Goal: Task Accomplishment & Management: Complete application form

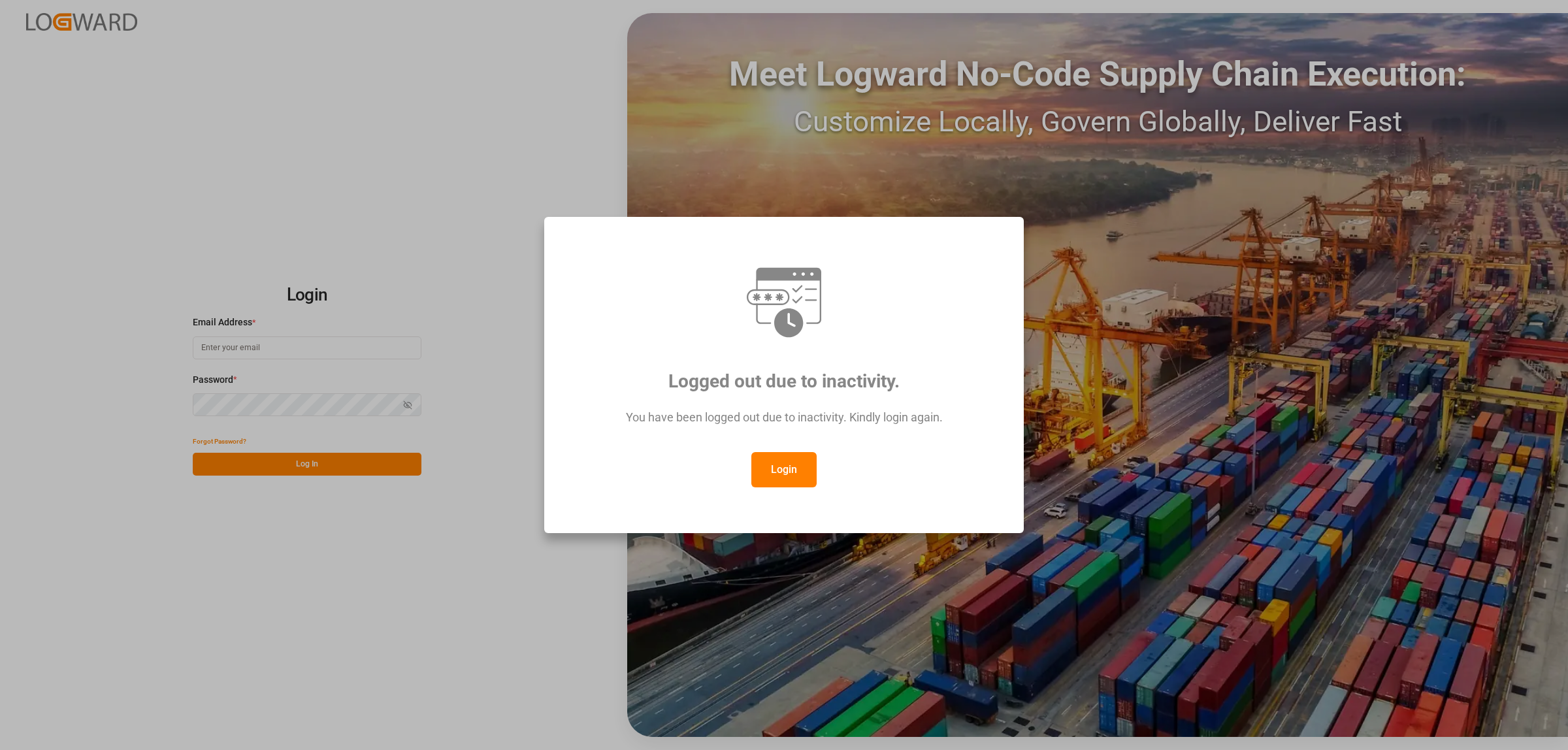
type input "karla.cardenas@leschaco.com"
click at [784, 460] on button "Login" at bounding box center [784, 469] width 66 height 36
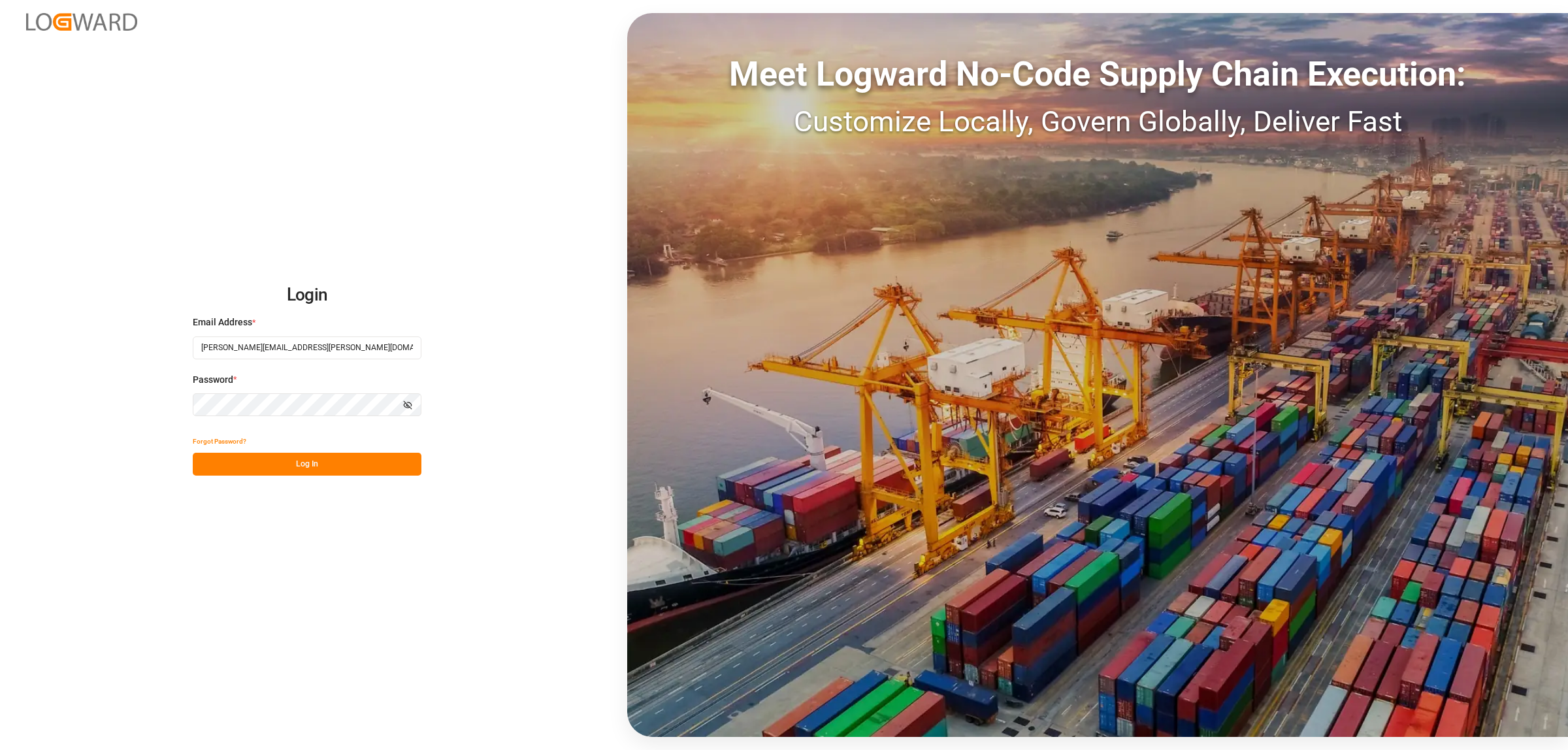
click at [395, 461] on button "Log In" at bounding box center [307, 464] width 229 height 23
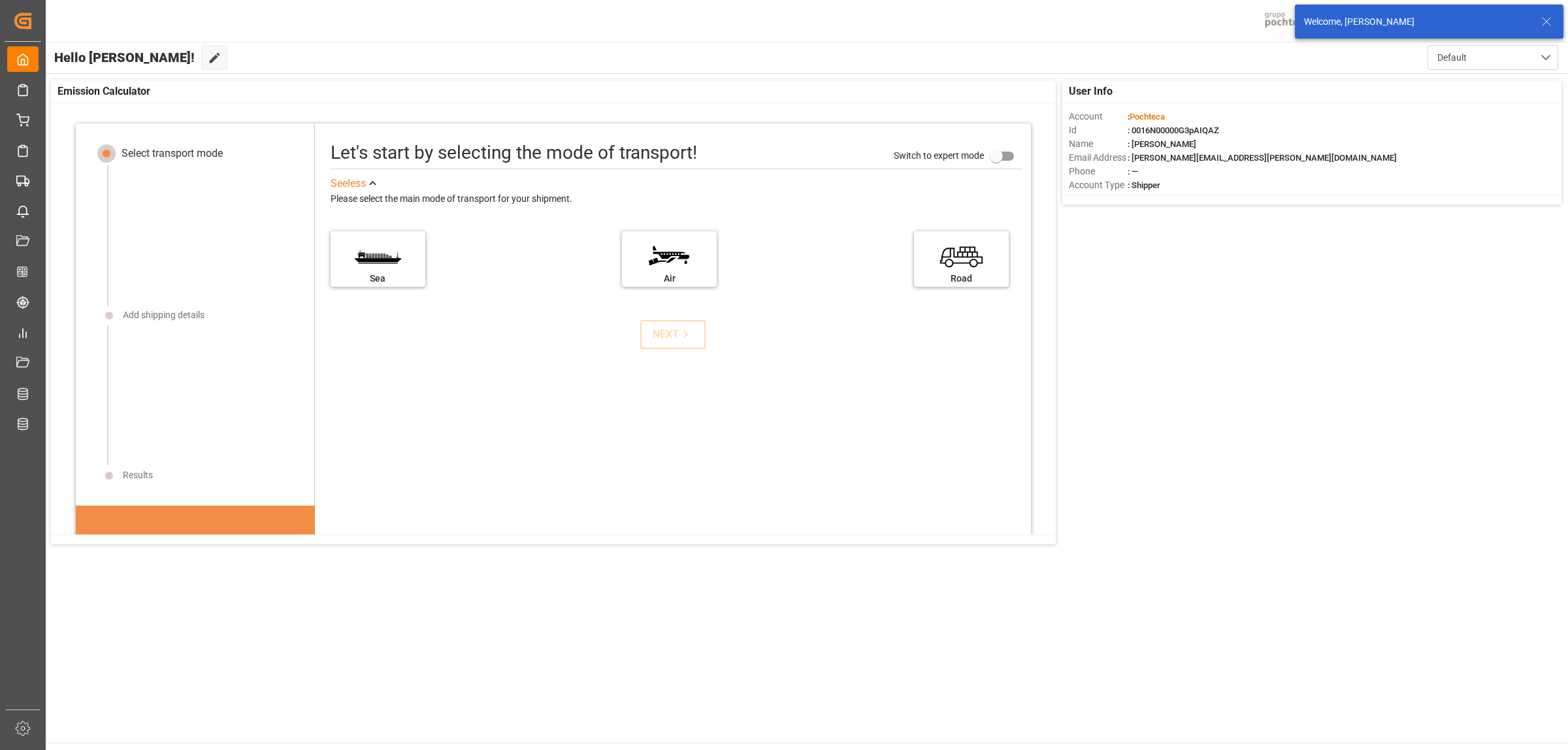
click at [1543, 21] on icon at bounding box center [1547, 21] width 15 height 15
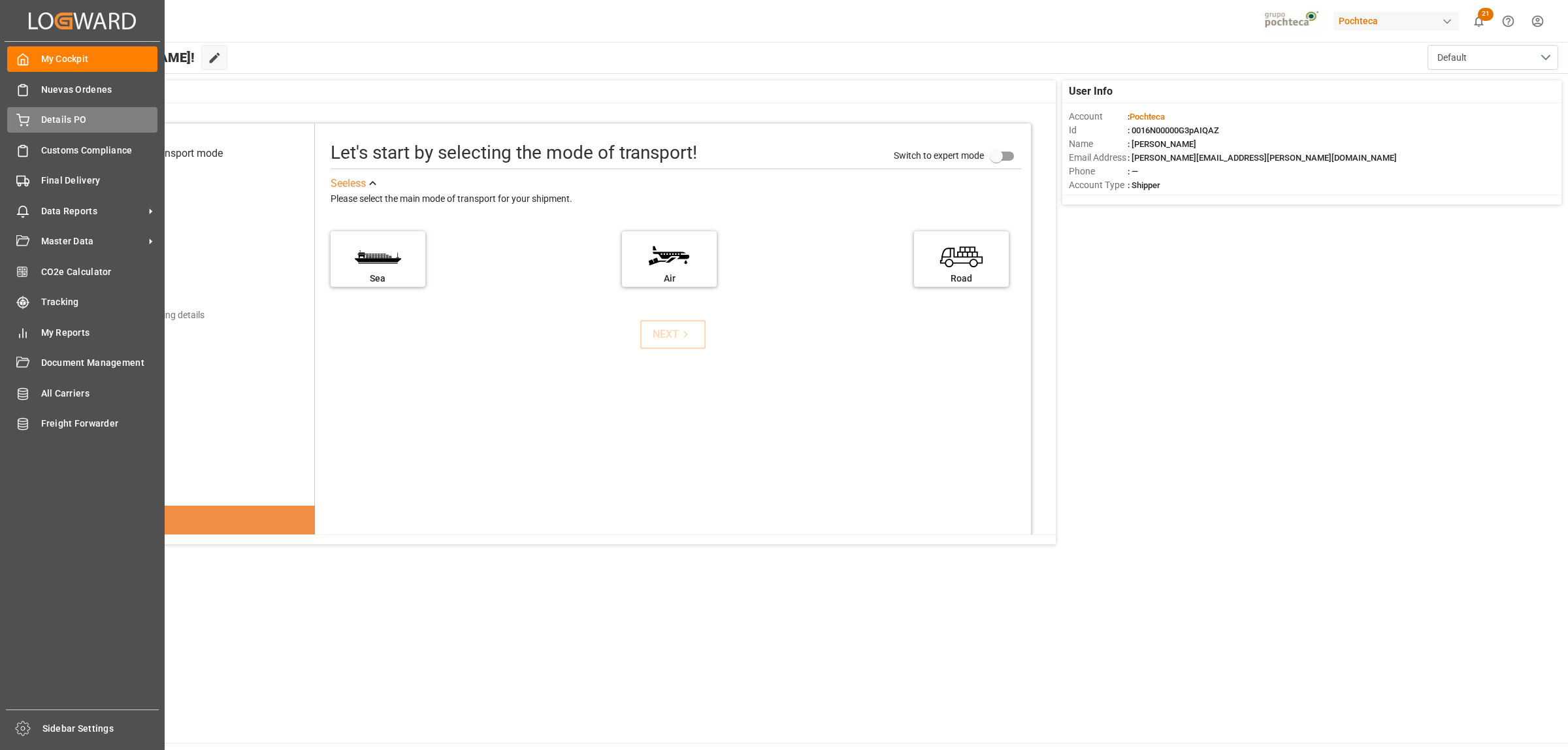
click at [71, 112] on div "Details PO Details PO" at bounding box center [82, 120] width 151 height 25
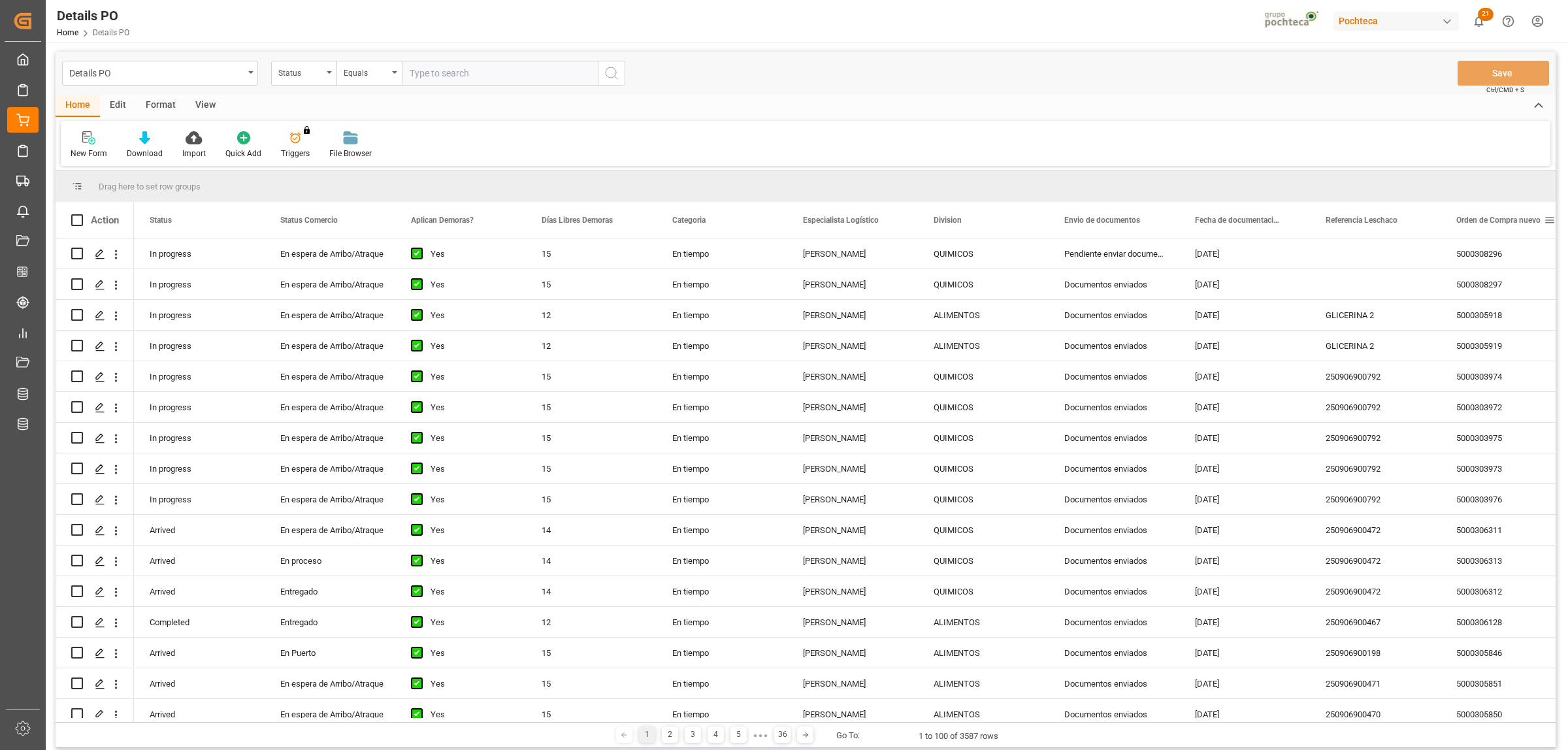
click at [1551, 220] on span at bounding box center [1550, 220] width 12 height 12
click at [1500, 225] on span "filter" at bounding box center [1505, 223] width 63 height 23
type input "5000306866"
click at [1489, 331] on button "Apply" at bounding box center [1500, 331] width 24 height 14
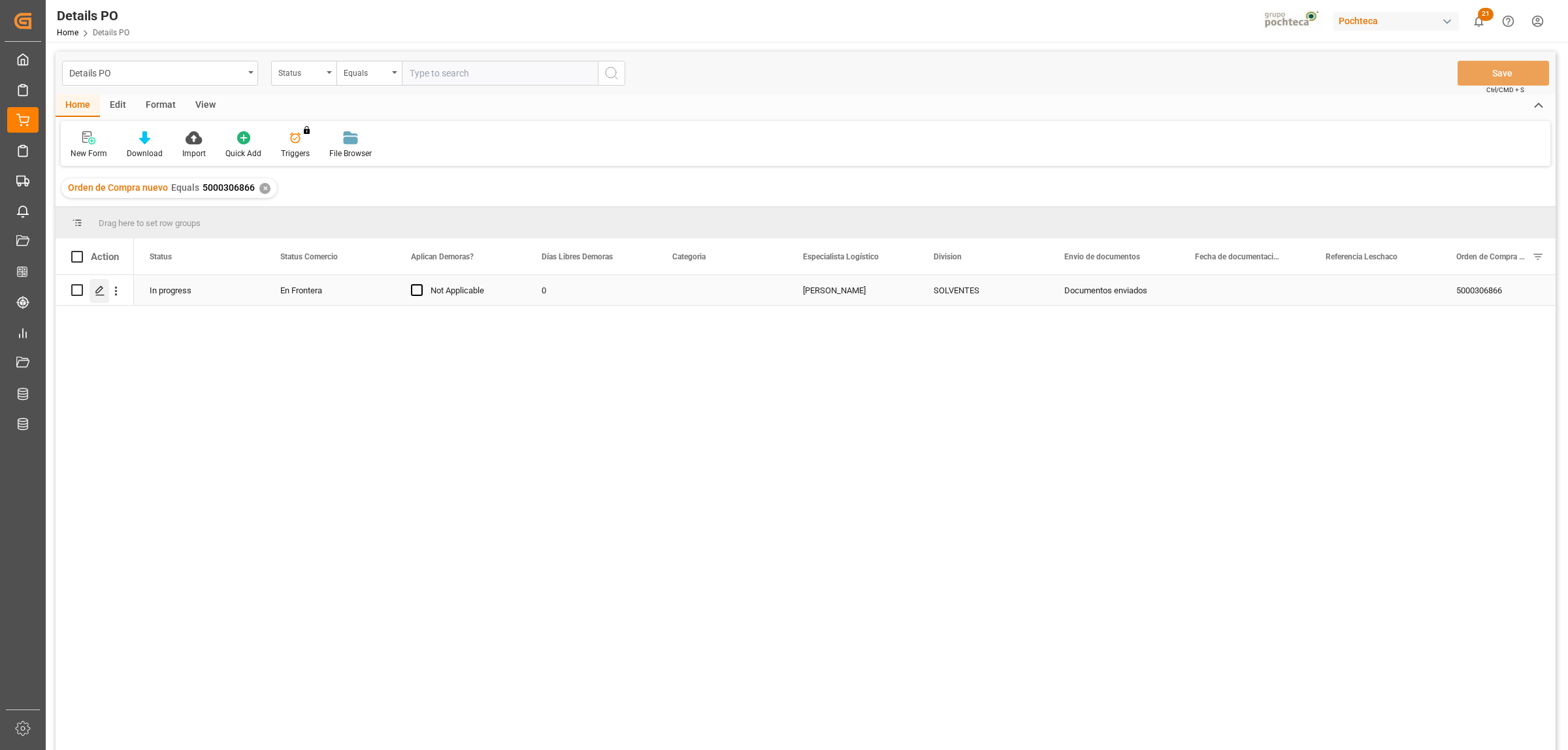
click at [97, 286] on div "Press SPACE to select this row." at bounding box center [99, 291] width 19 height 24
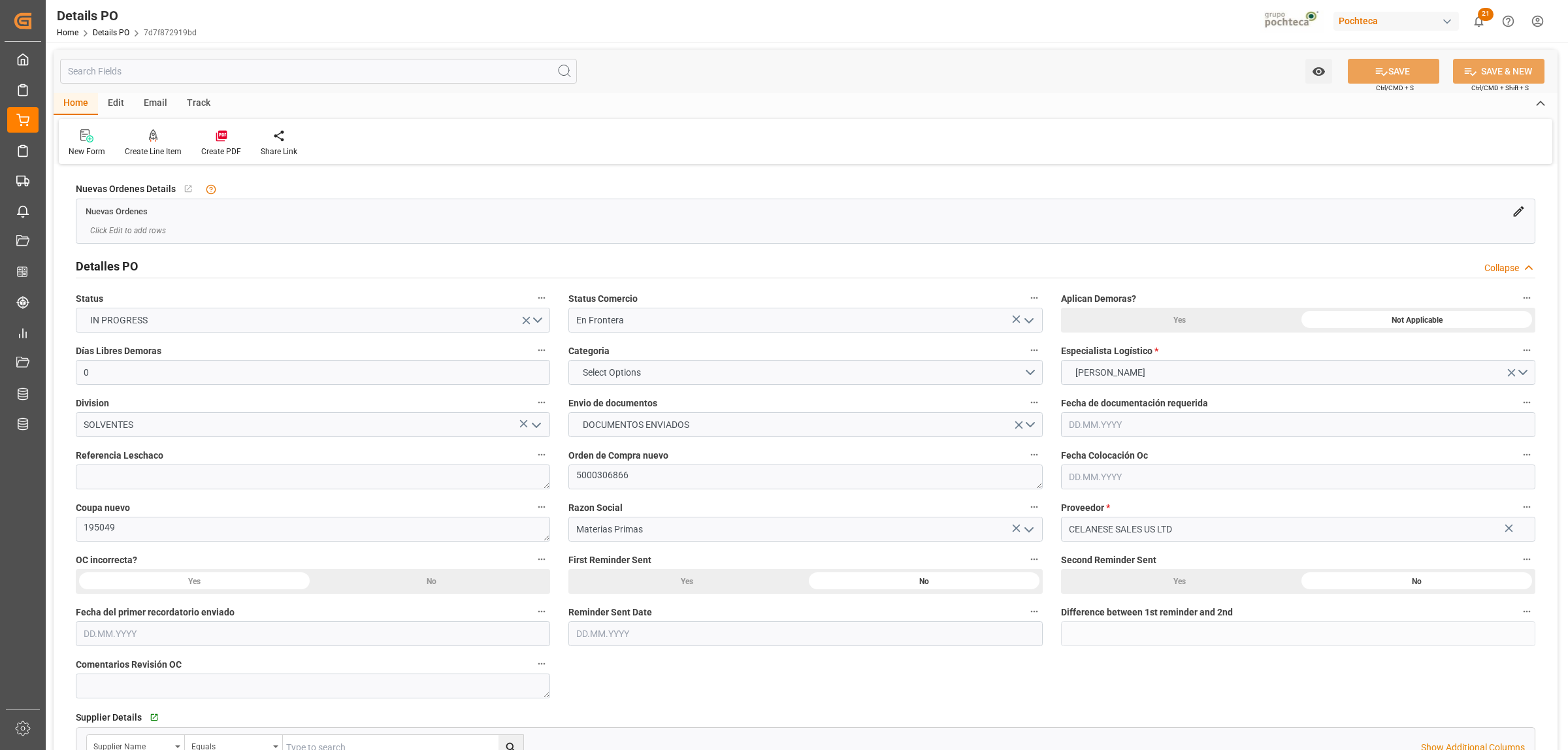
type input "0"
type input "30.07.2025"
type input "11.09.2025"
drag, startPoint x: 631, startPoint y: 481, endPoint x: 575, endPoint y: 484, distance: 56.1
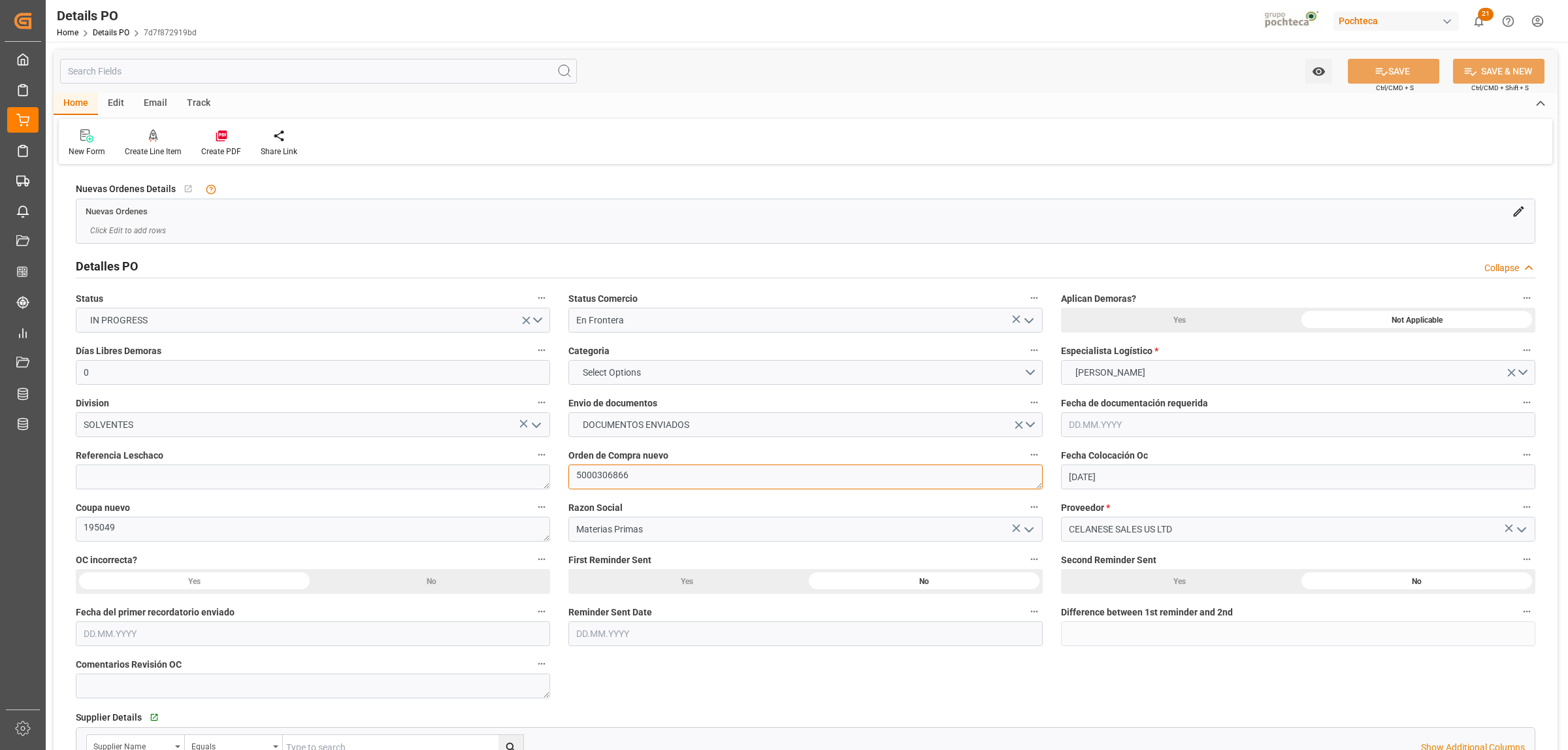
click at [575, 484] on textarea "5000306866" at bounding box center [805, 477] width 474 height 25
click at [256, 477] on textarea at bounding box center [312, 477] width 474 height 25
paste textarea "250906990170"
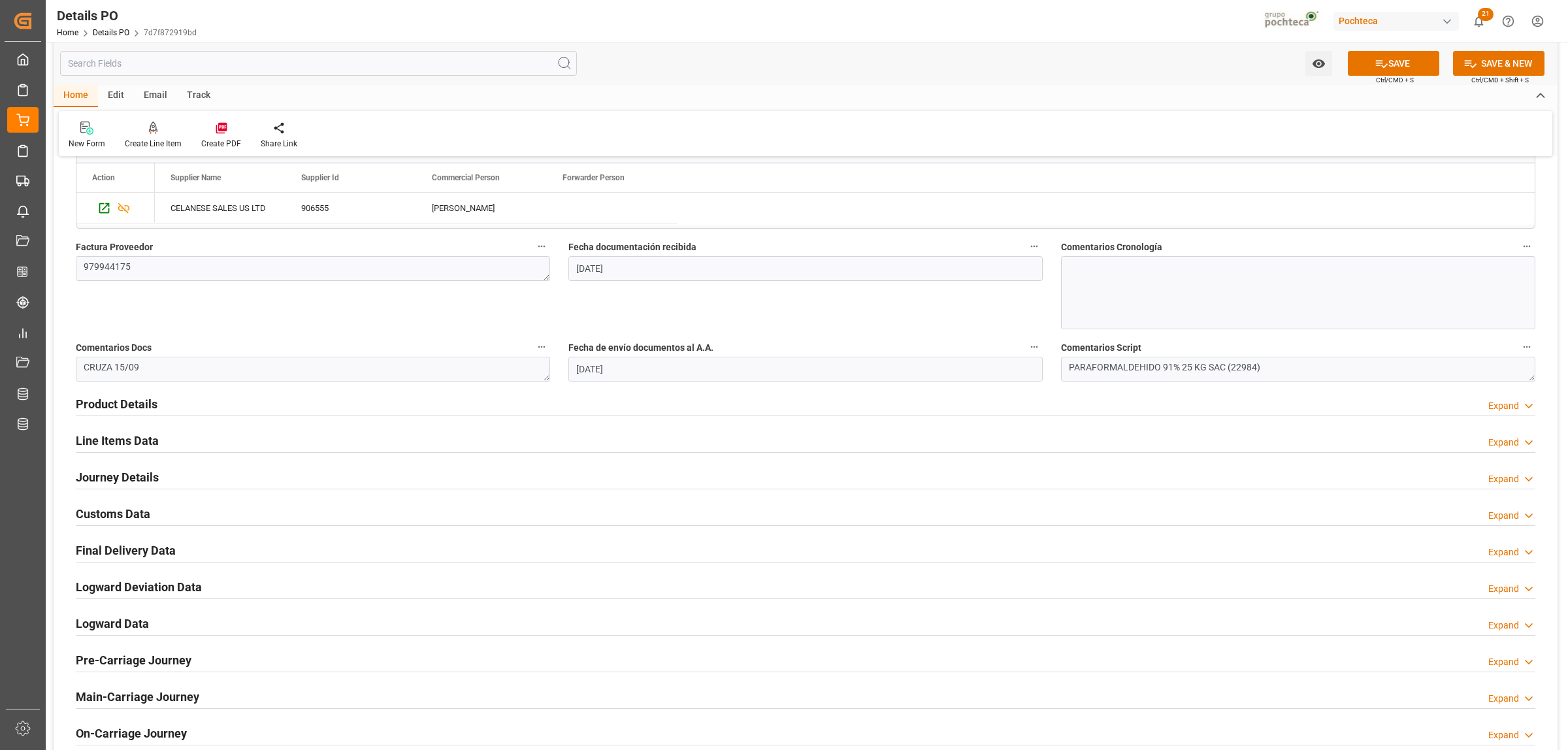
scroll to position [653, 0]
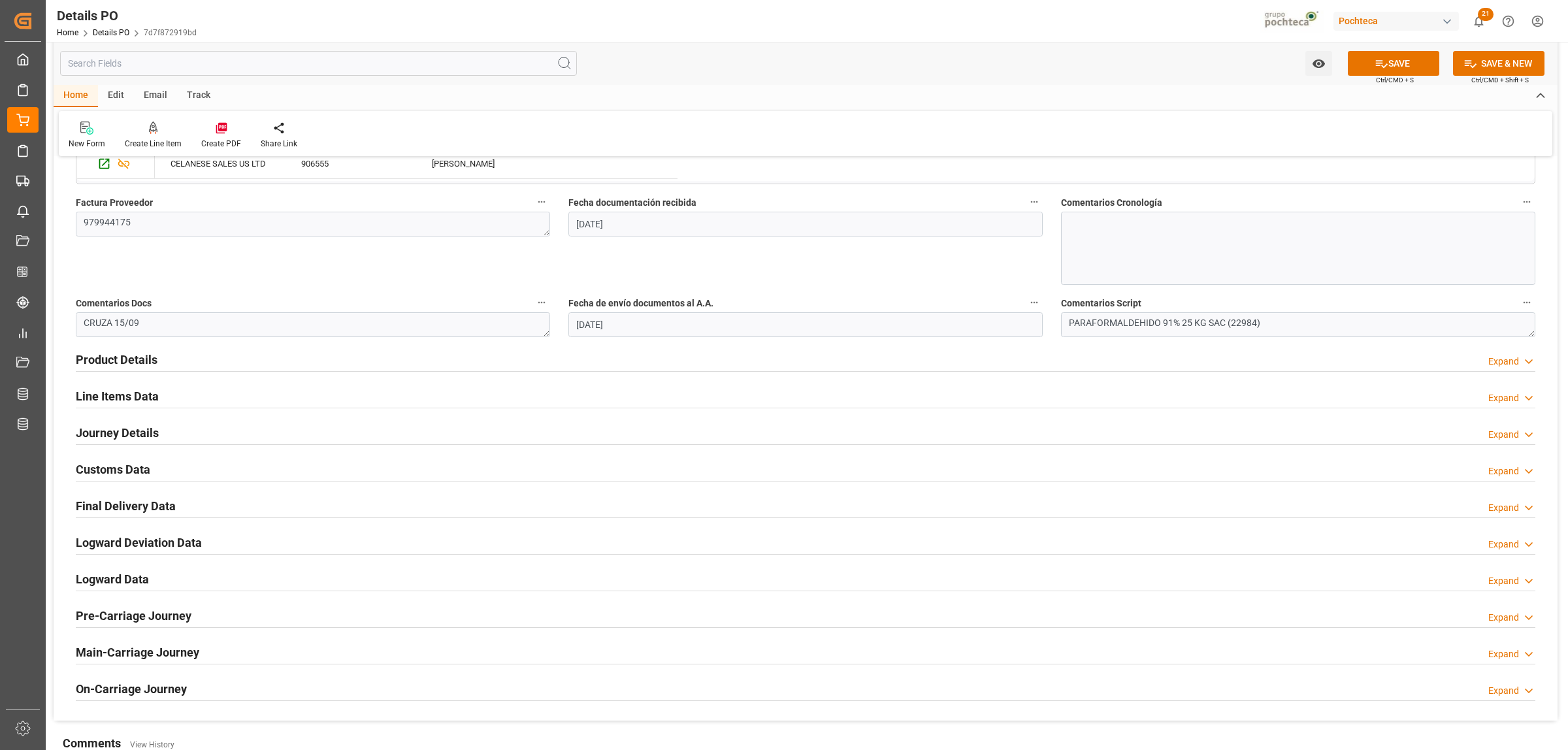
type textarea "250906990170"
click at [120, 432] on h2 "Journey Details" at bounding box center [117, 432] width 83 height 17
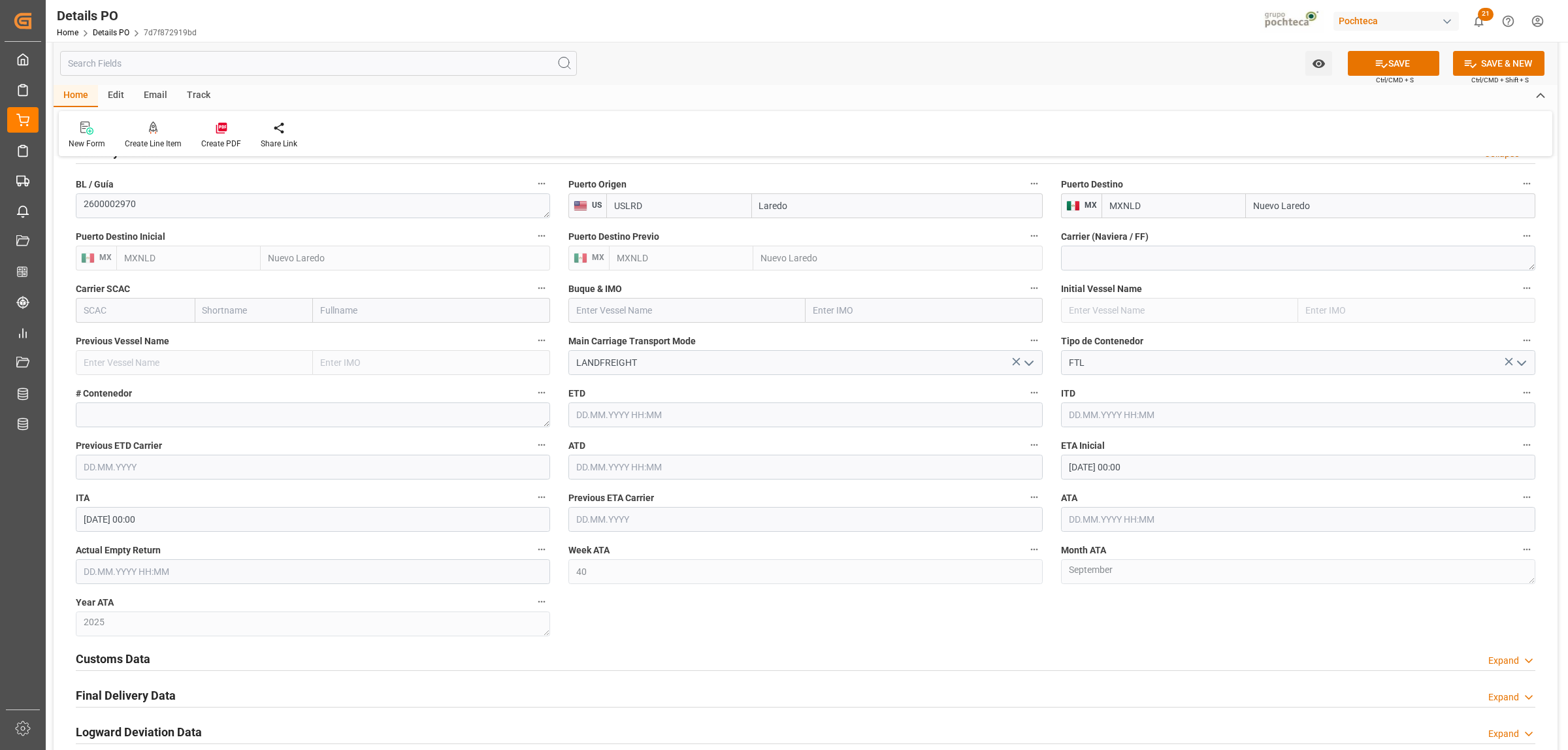
scroll to position [980, 0]
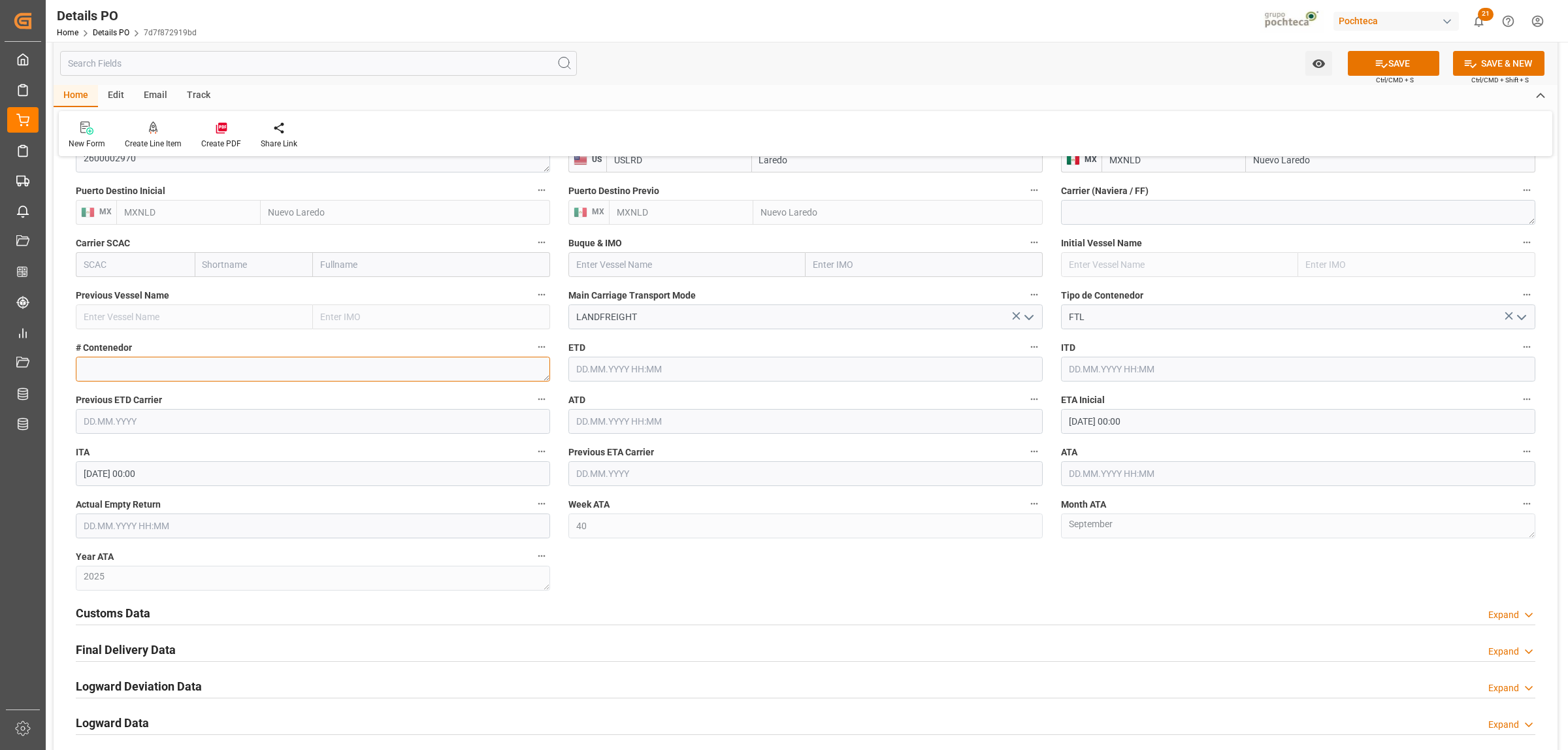
click at [112, 361] on textarea at bounding box center [312, 369] width 474 height 25
paste textarea "52638"
type textarea "52638"
click at [1097, 426] on input "30.09.2025 00:00" at bounding box center [1298, 422] width 474 height 25
click at [1072, 450] on button "Previous Month" at bounding box center [1072, 453] width 8 height 8
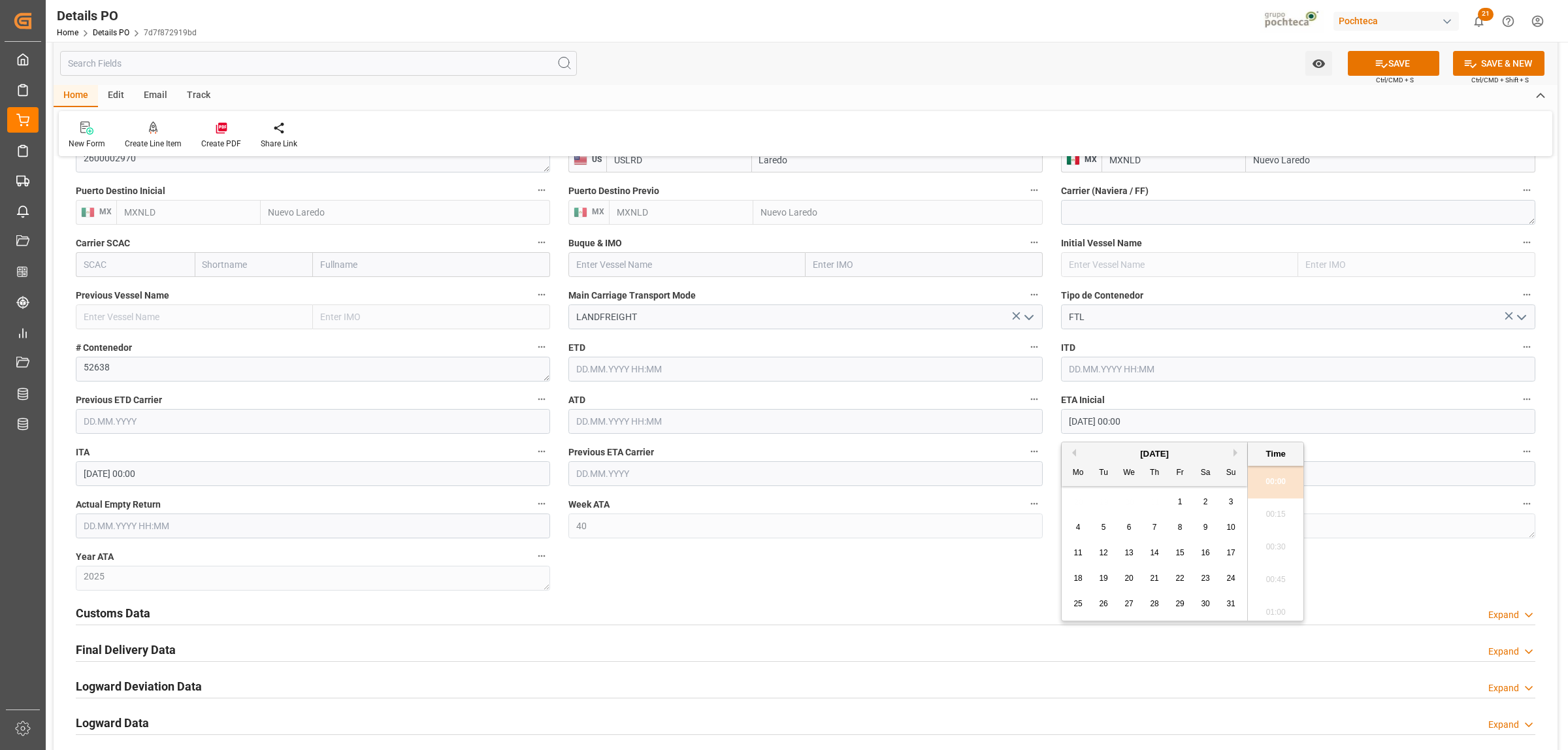
click at [1233, 527] on span "10" at bounding box center [1230, 526] width 9 height 9
type input "10.08.2025 00:00"
click at [1012, 596] on div "Customs Data Expand" at bounding box center [805, 613] width 1478 height 37
click at [1084, 472] on input "text" at bounding box center [1298, 474] width 474 height 25
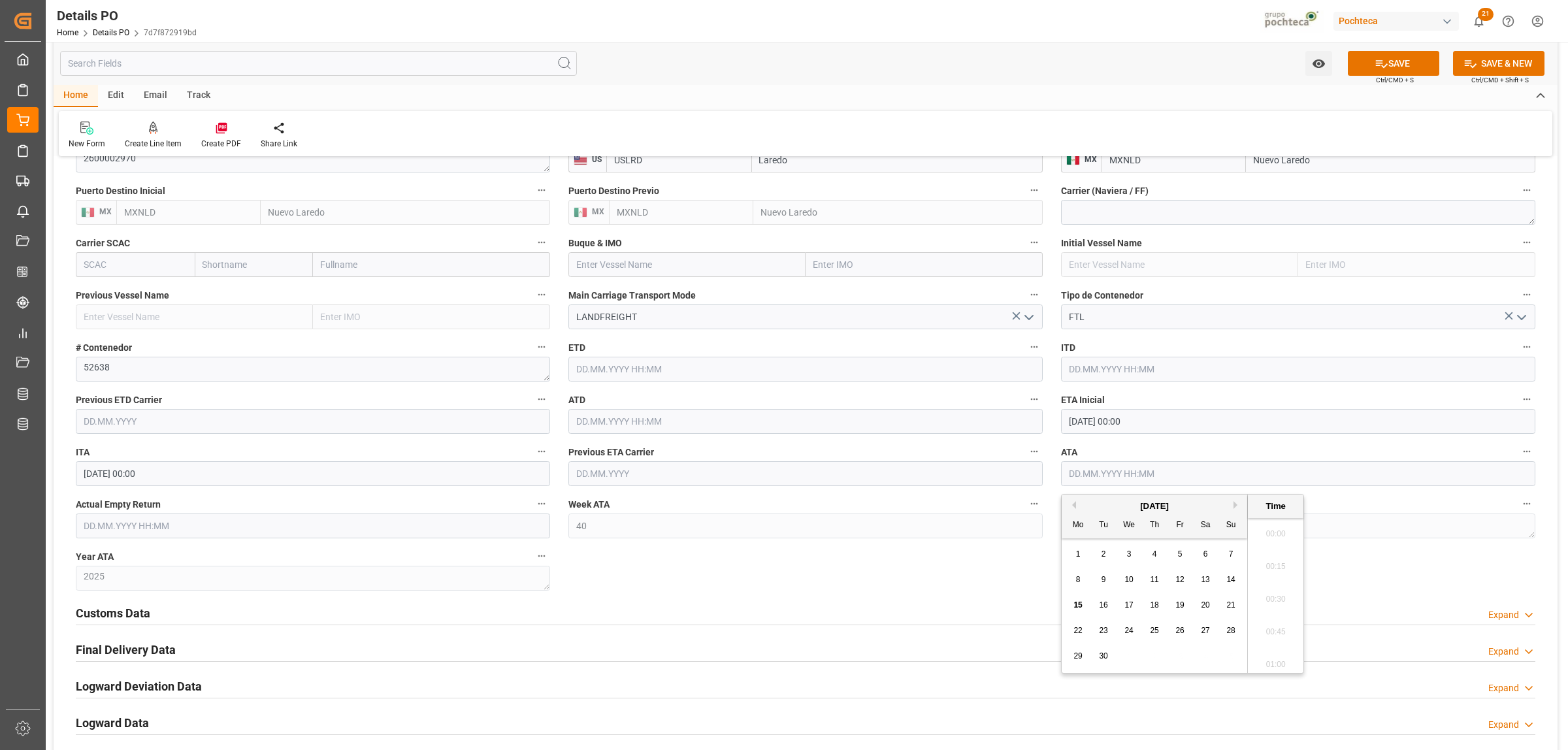
scroll to position [1180, 0]
click at [1129, 580] on span "10" at bounding box center [1129, 579] width 9 height 9
type input "10.09.2025 00:00"
click at [962, 589] on div "Nuevas Ordenes Details   No child Object linked Nuevas Ordenes Click Edit to ad…" at bounding box center [805, 26] width 1504 height 1676
click at [132, 618] on h2 "Customs Data" at bounding box center [112, 613] width 74 height 17
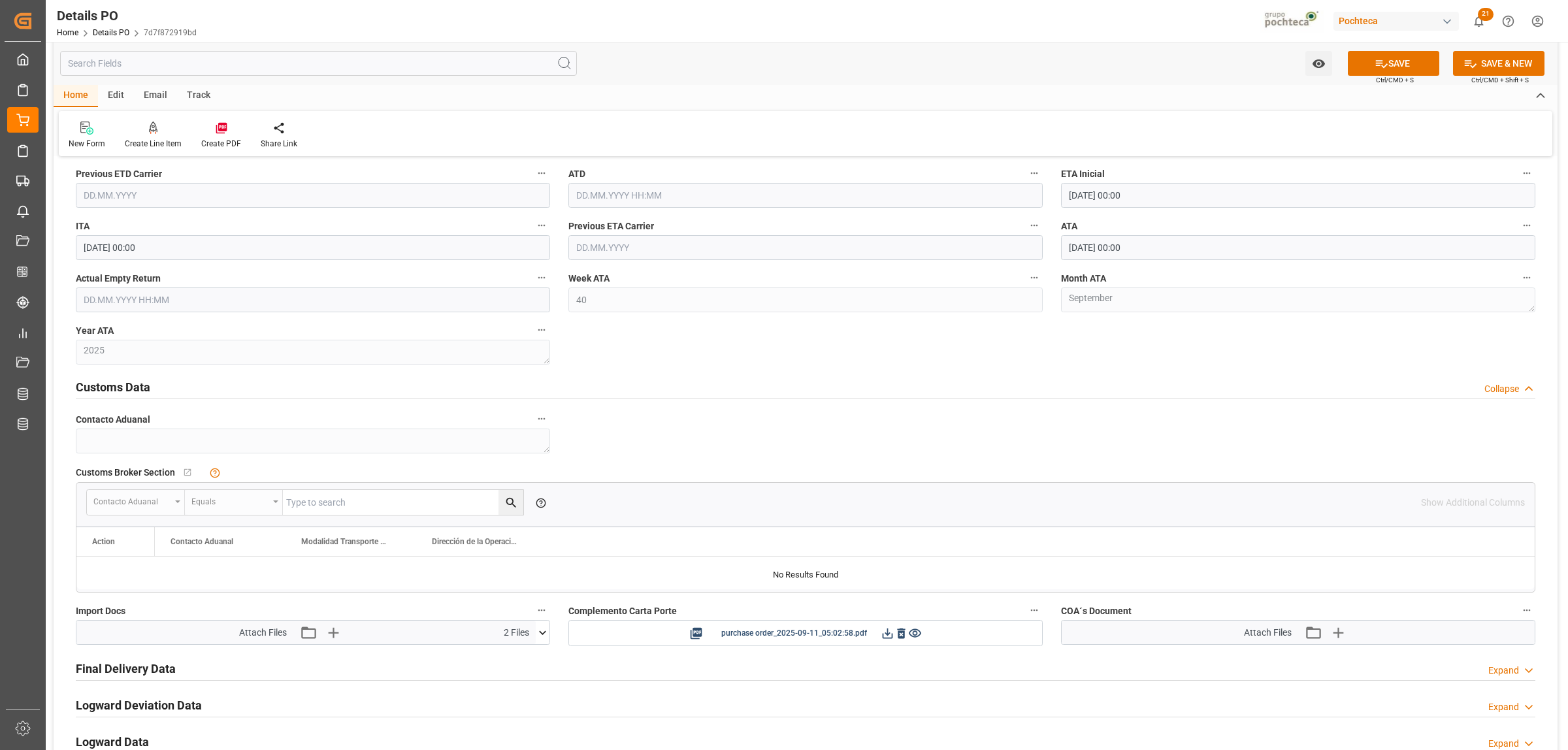
scroll to position [1306, 0]
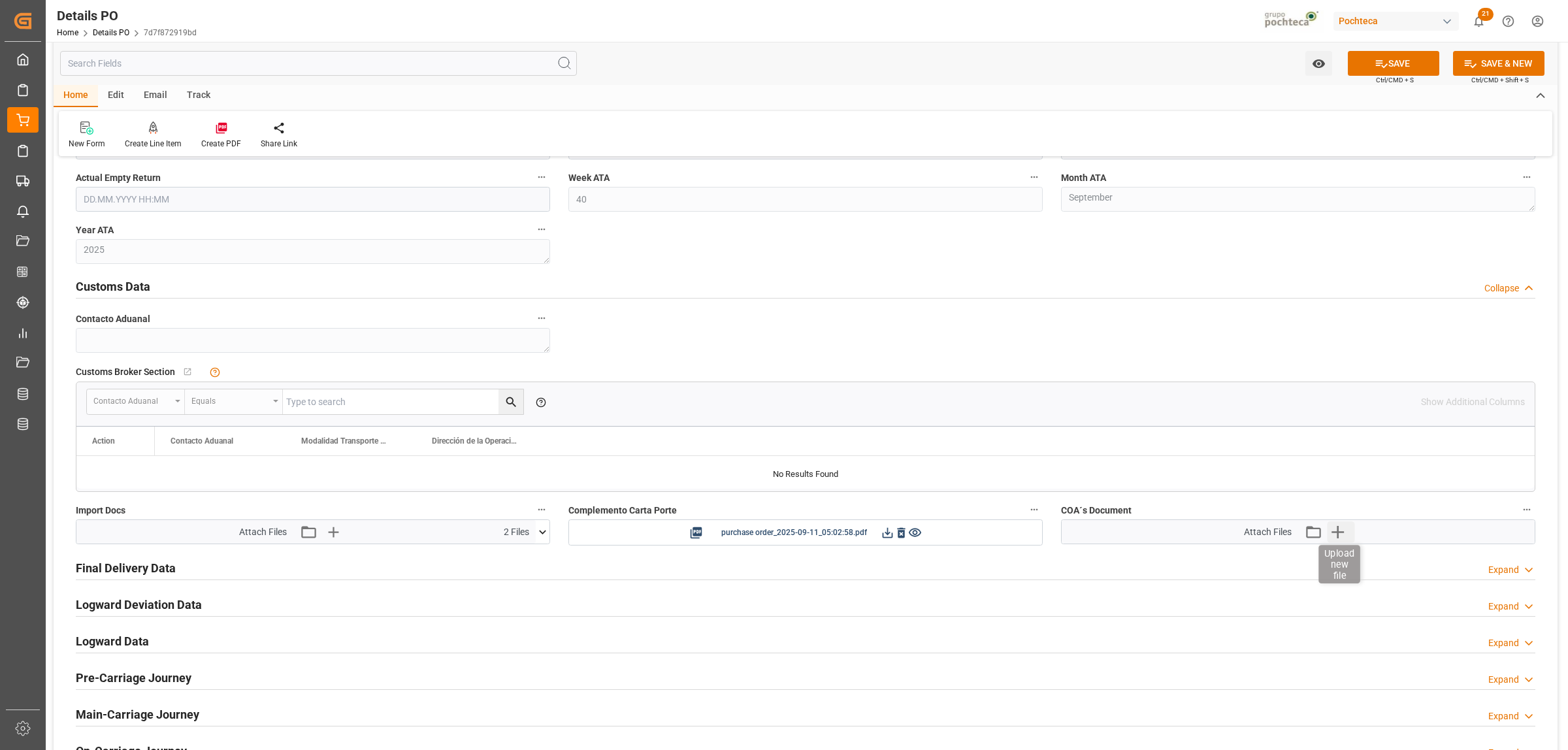
click at [1343, 536] on icon "button" at bounding box center [1338, 532] width 21 height 21
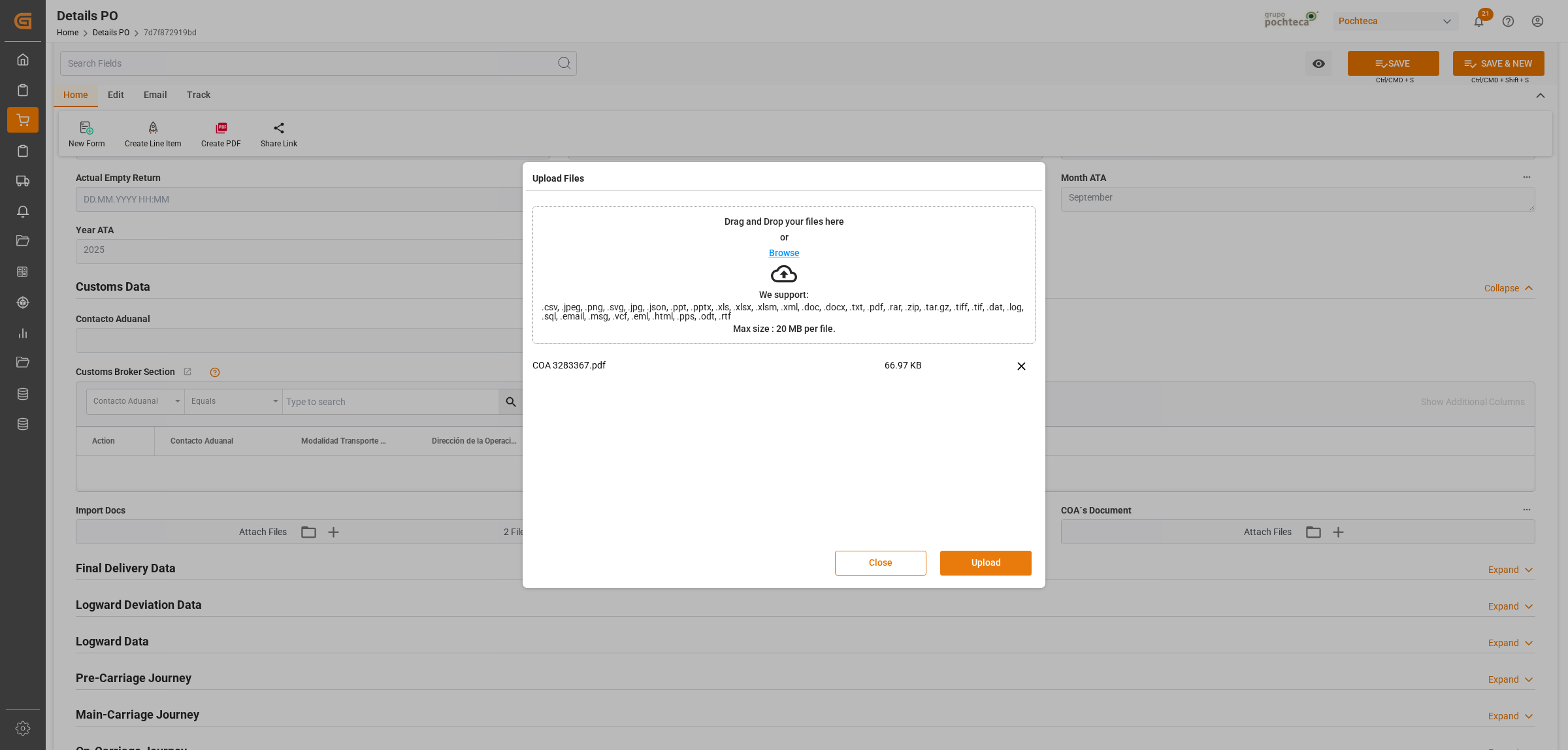
click at [992, 556] on button "Upload" at bounding box center [986, 563] width 92 height 25
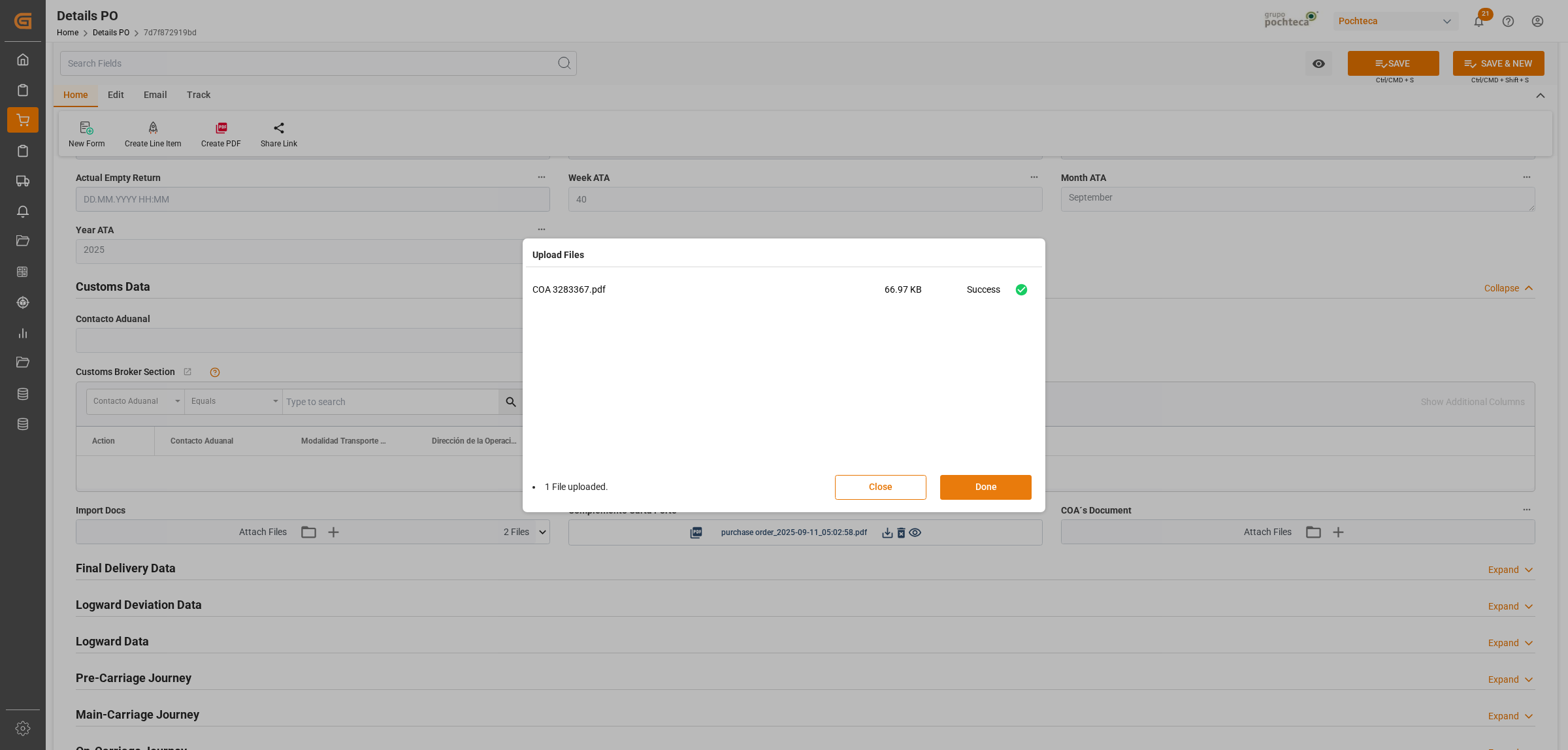
click at [994, 490] on button "Done" at bounding box center [986, 487] width 92 height 25
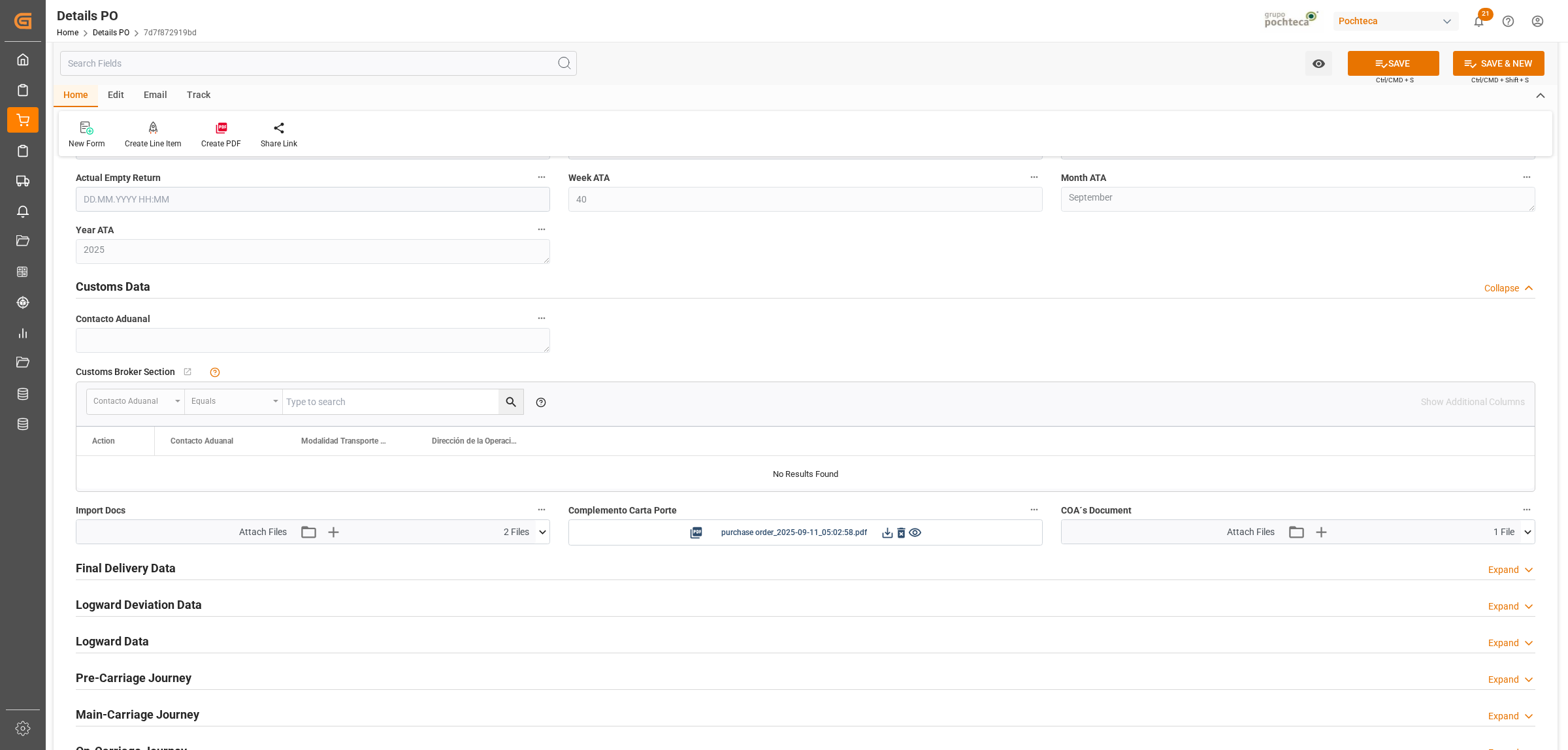
click at [1529, 531] on icon at bounding box center [1527, 532] width 14 height 14
click at [1518, 556] on icon at bounding box center [1521, 556] width 14 height 14
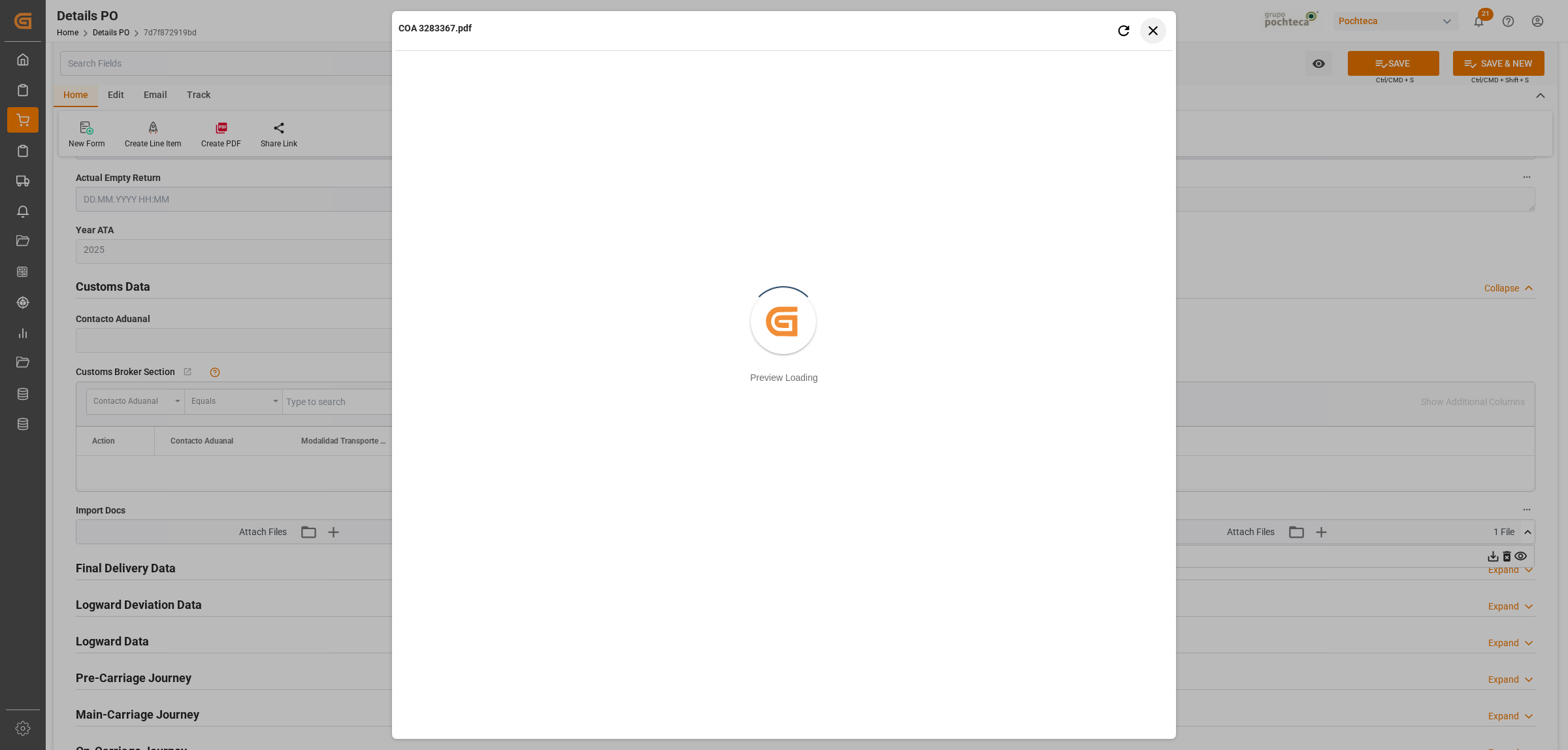
click at [1152, 34] on icon "button" at bounding box center [1153, 30] width 16 height 16
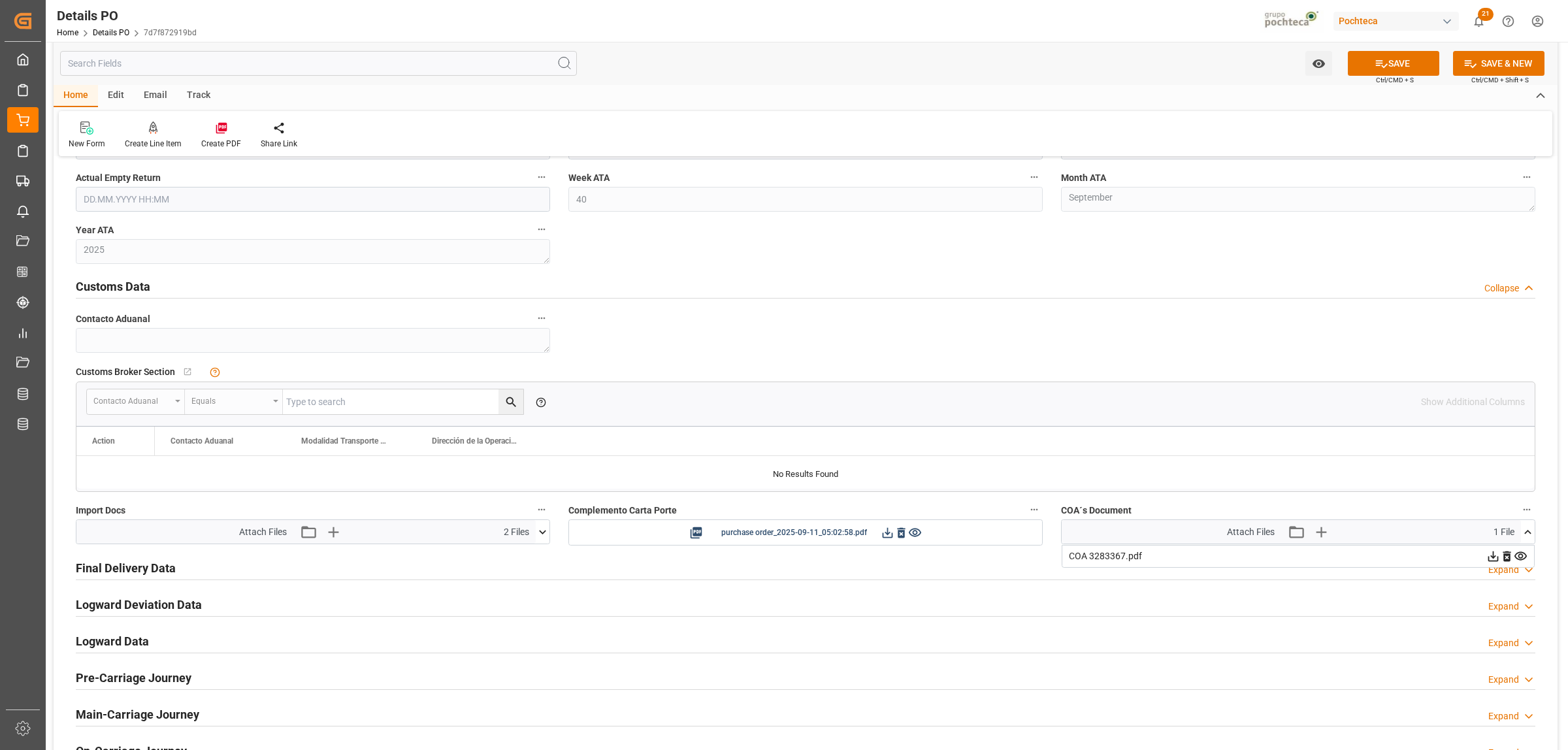
click at [545, 537] on icon at bounding box center [543, 532] width 14 height 14
click at [1414, 68] on button "SAVE" at bounding box center [1393, 64] width 92 height 25
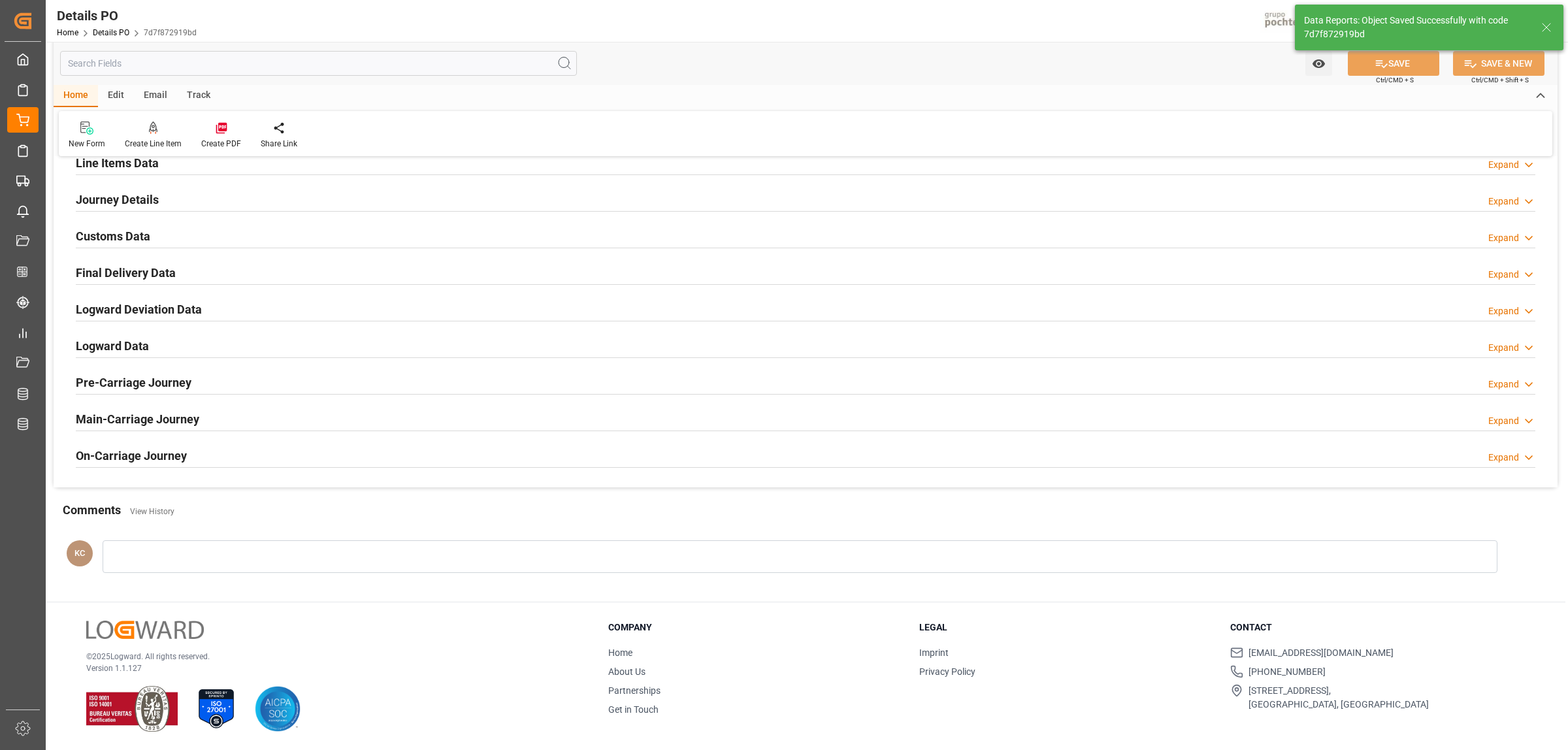
scroll to position [836, 0]
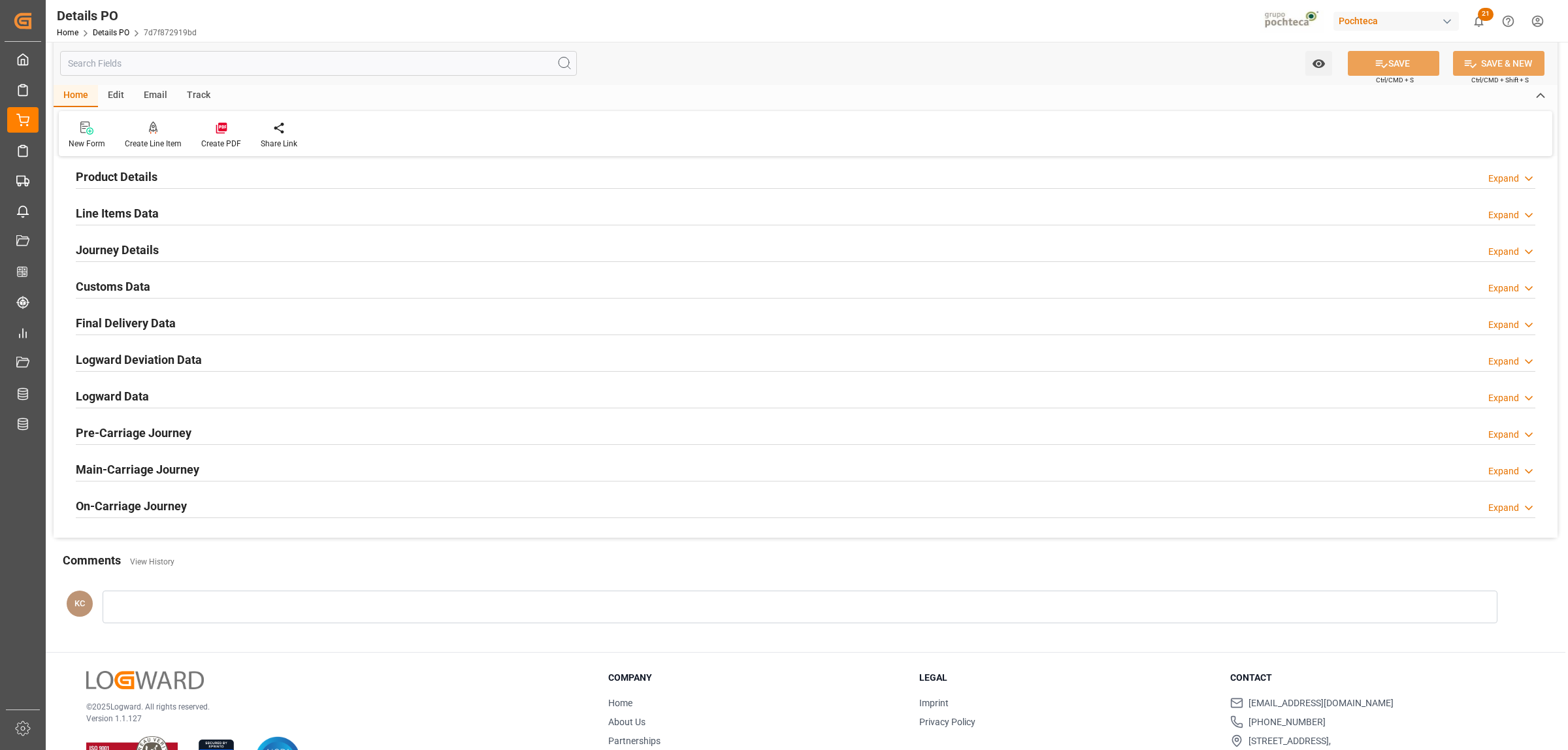
click at [134, 326] on h2 "Final Delivery Data" at bounding box center [126, 322] width 100 height 17
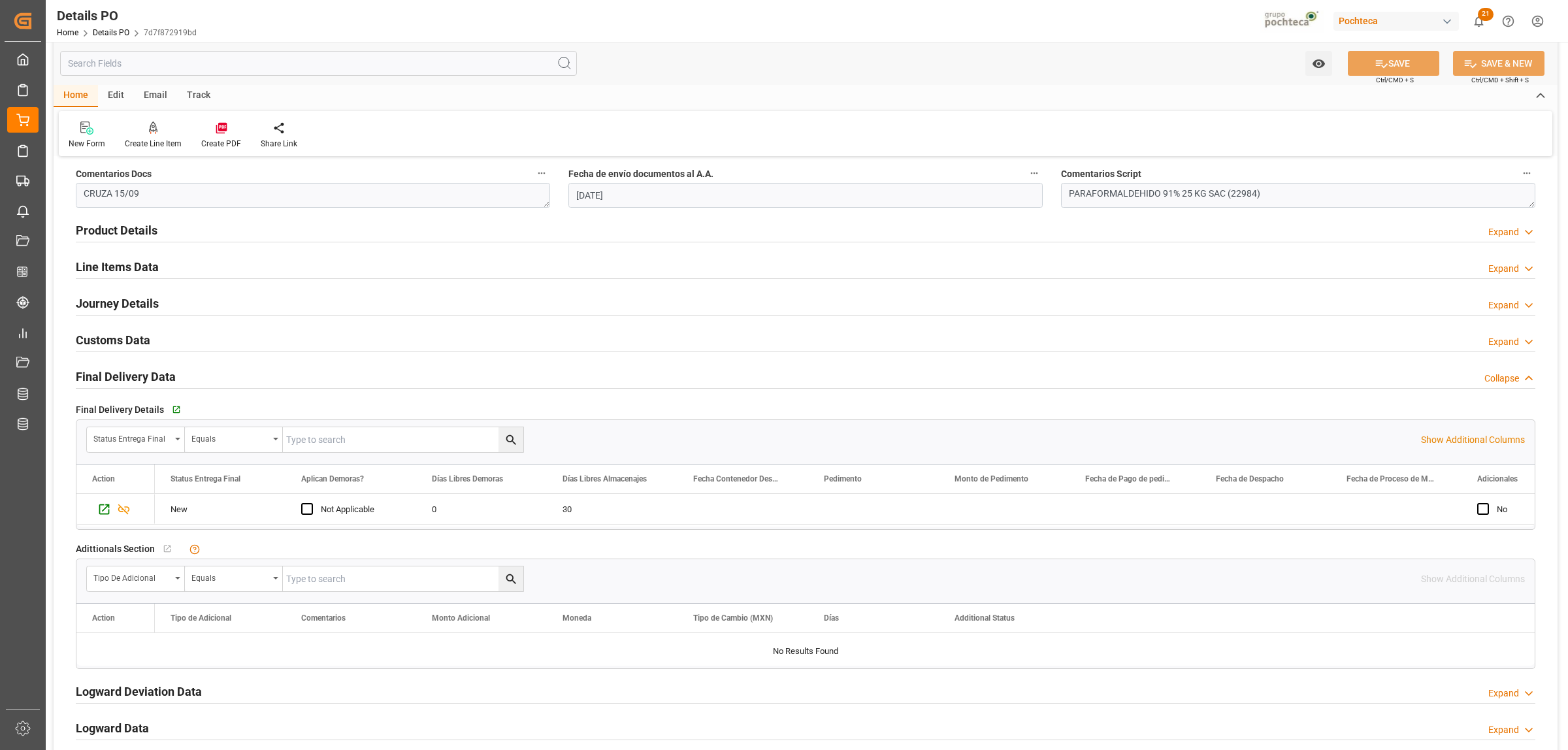
scroll to position [755, 0]
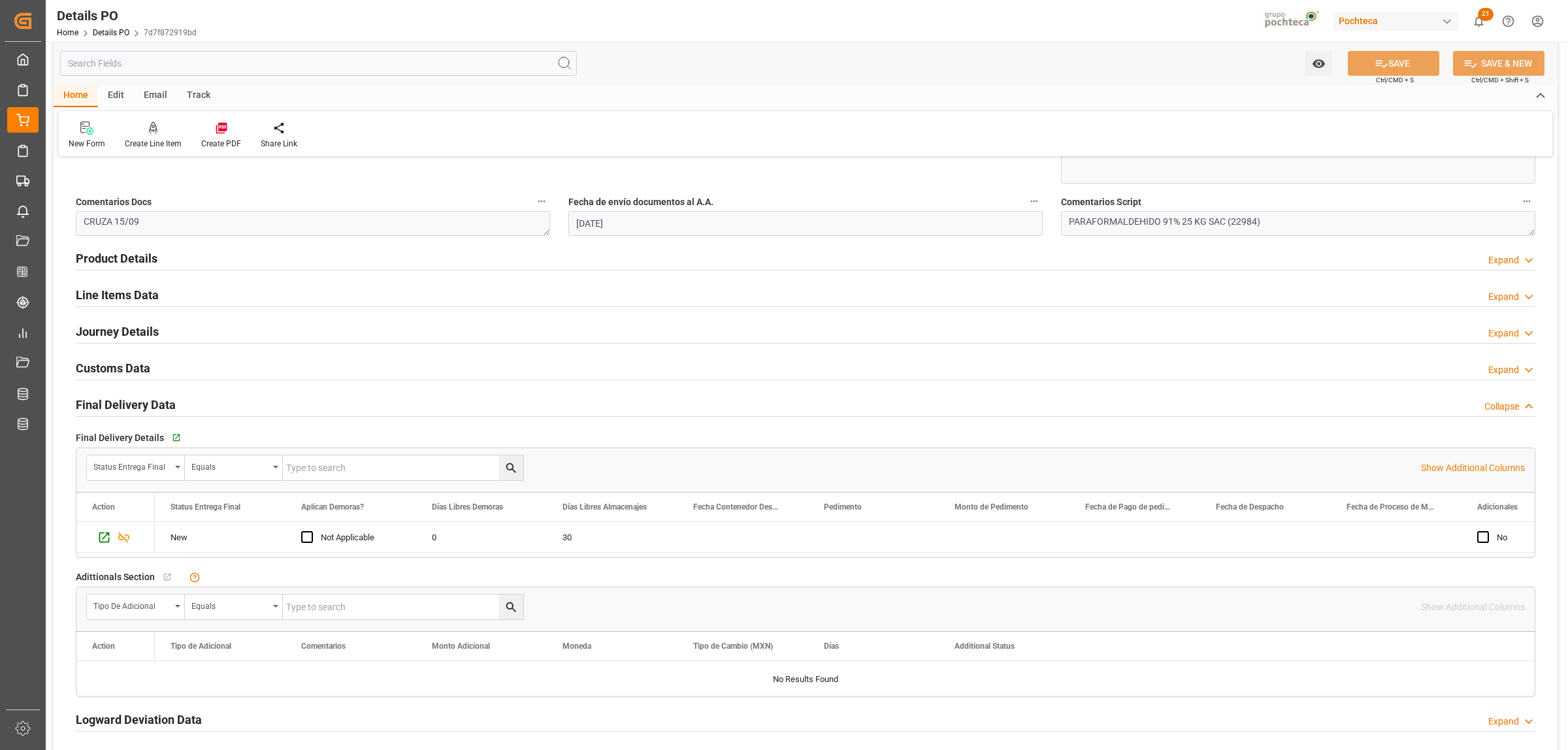
click at [122, 403] on h2 "Final Delivery Data" at bounding box center [126, 404] width 100 height 17
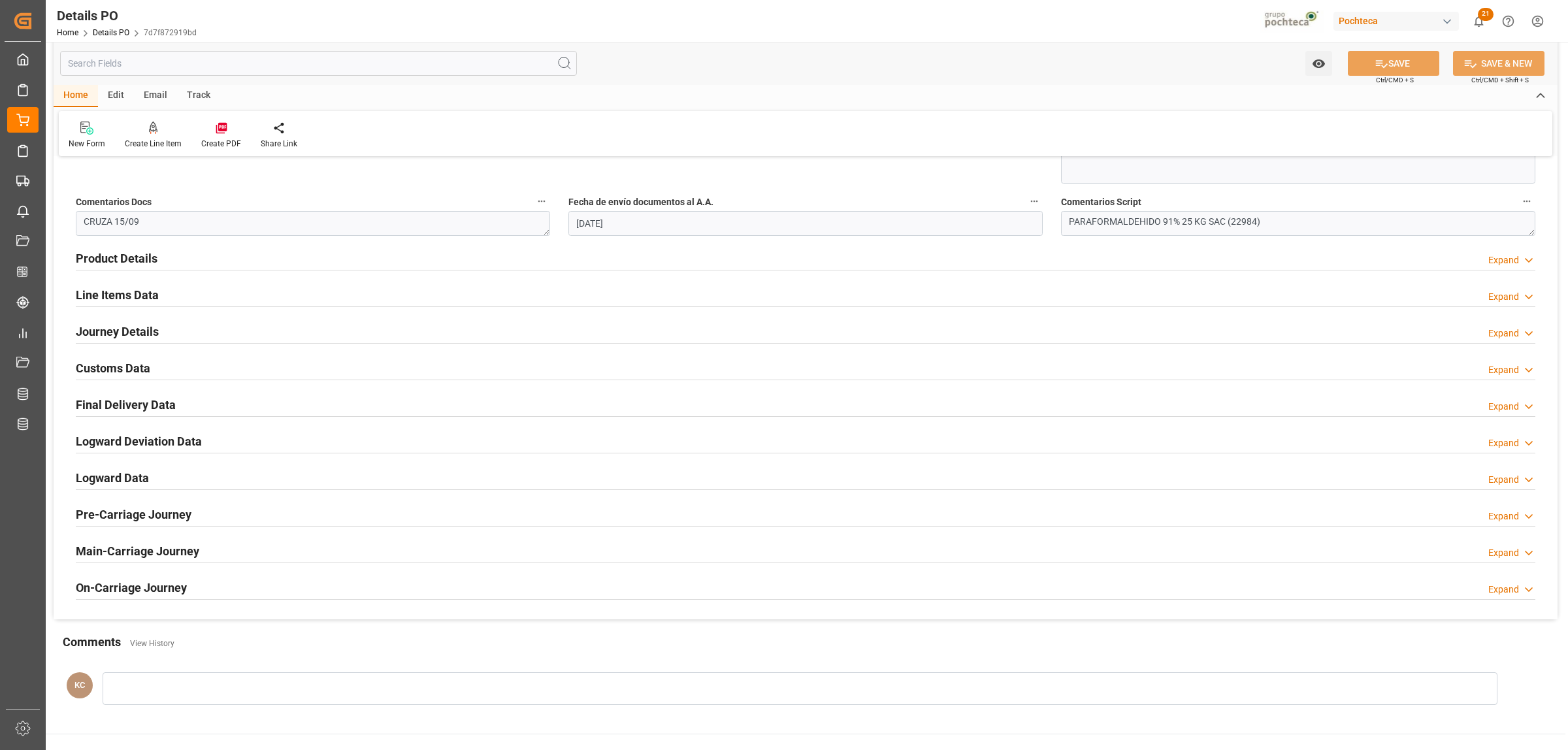
click at [126, 406] on h2 "Final Delivery Data" at bounding box center [126, 404] width 100 height 17
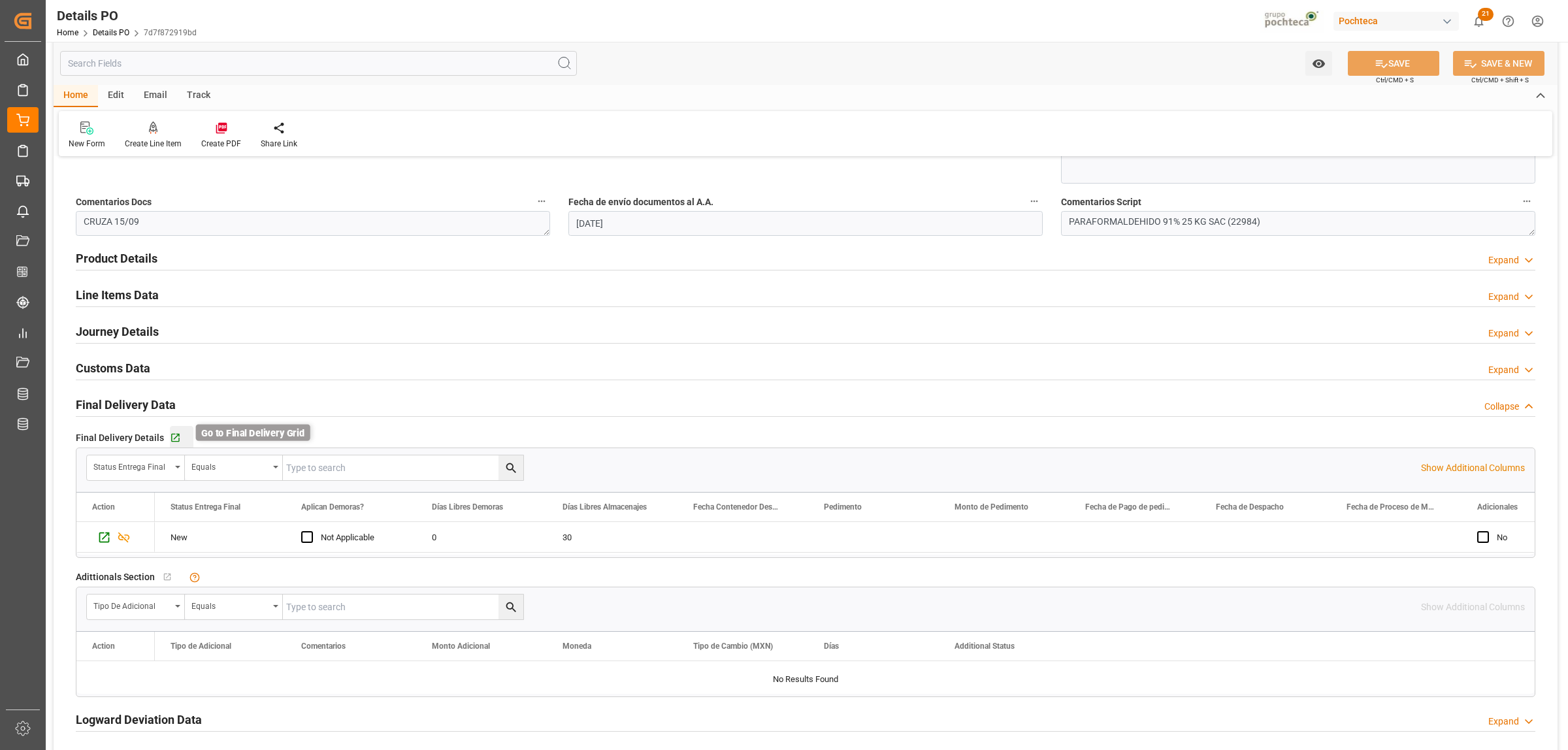
click at [170, 437] on icon "button" at bounding box center [176, 438] width 12 height 12
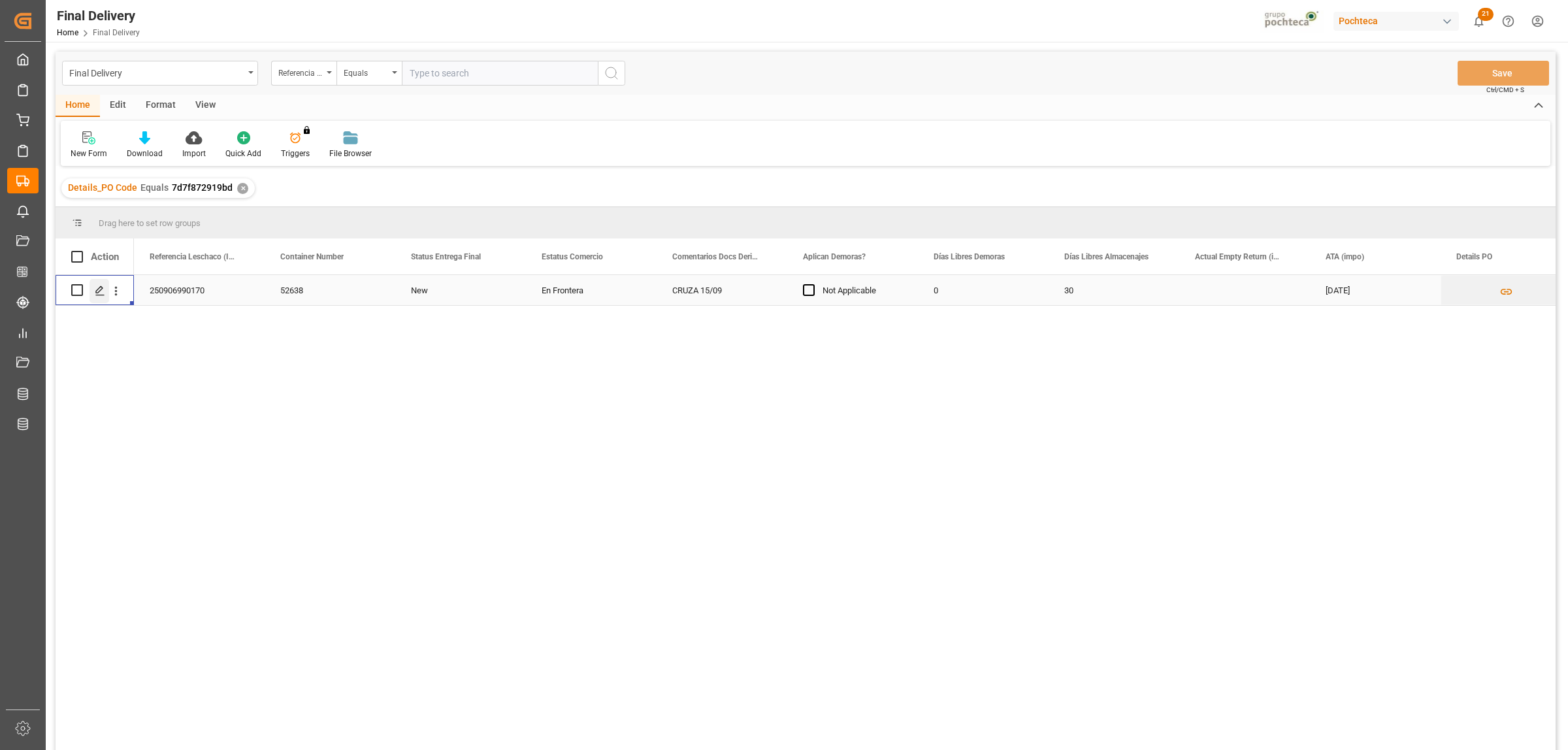
click at [102, 291] on icon "Press SPACE to select this row." at bounding box center [99, 291] width 11 height 11
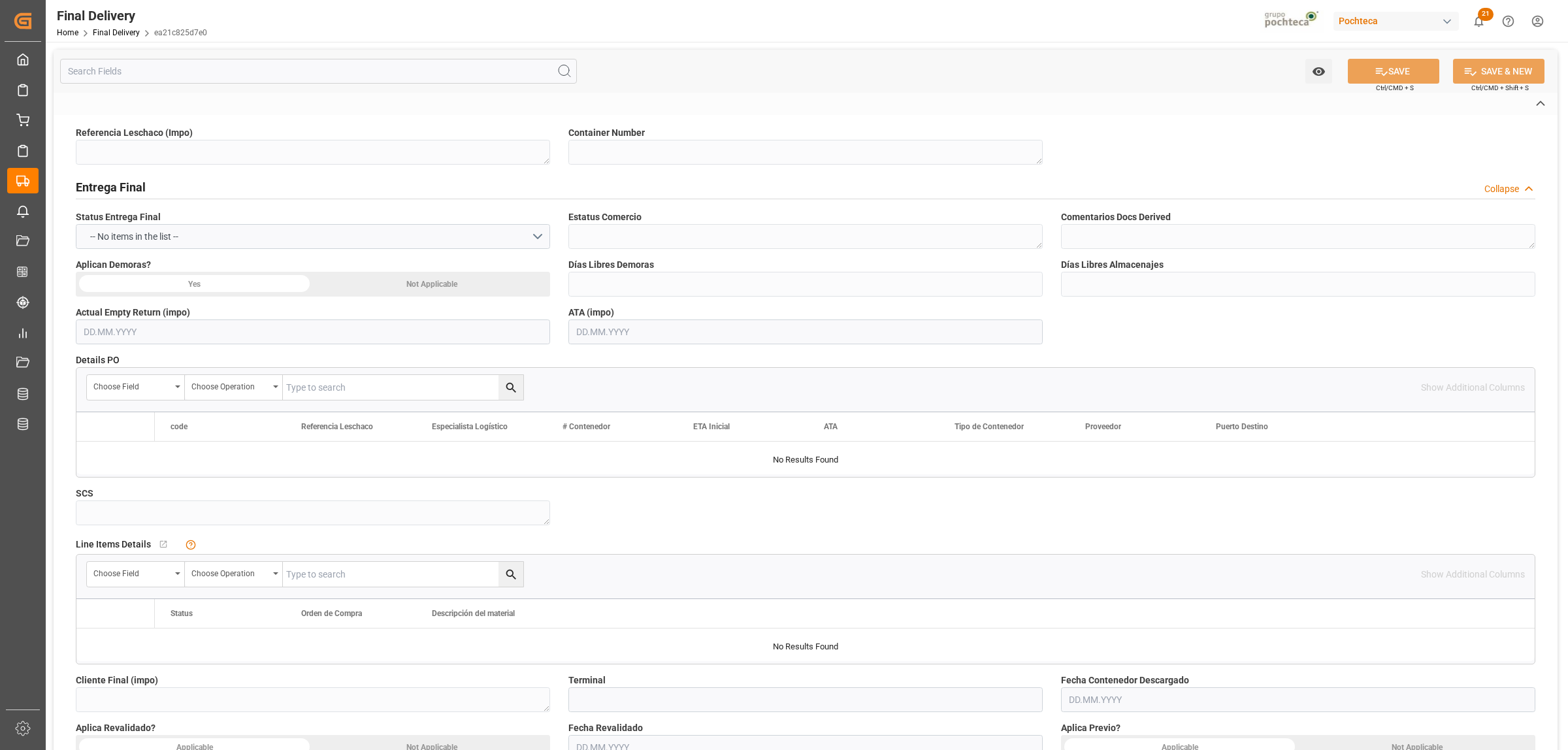
type textarea "250906990170"
type textarea "52638"
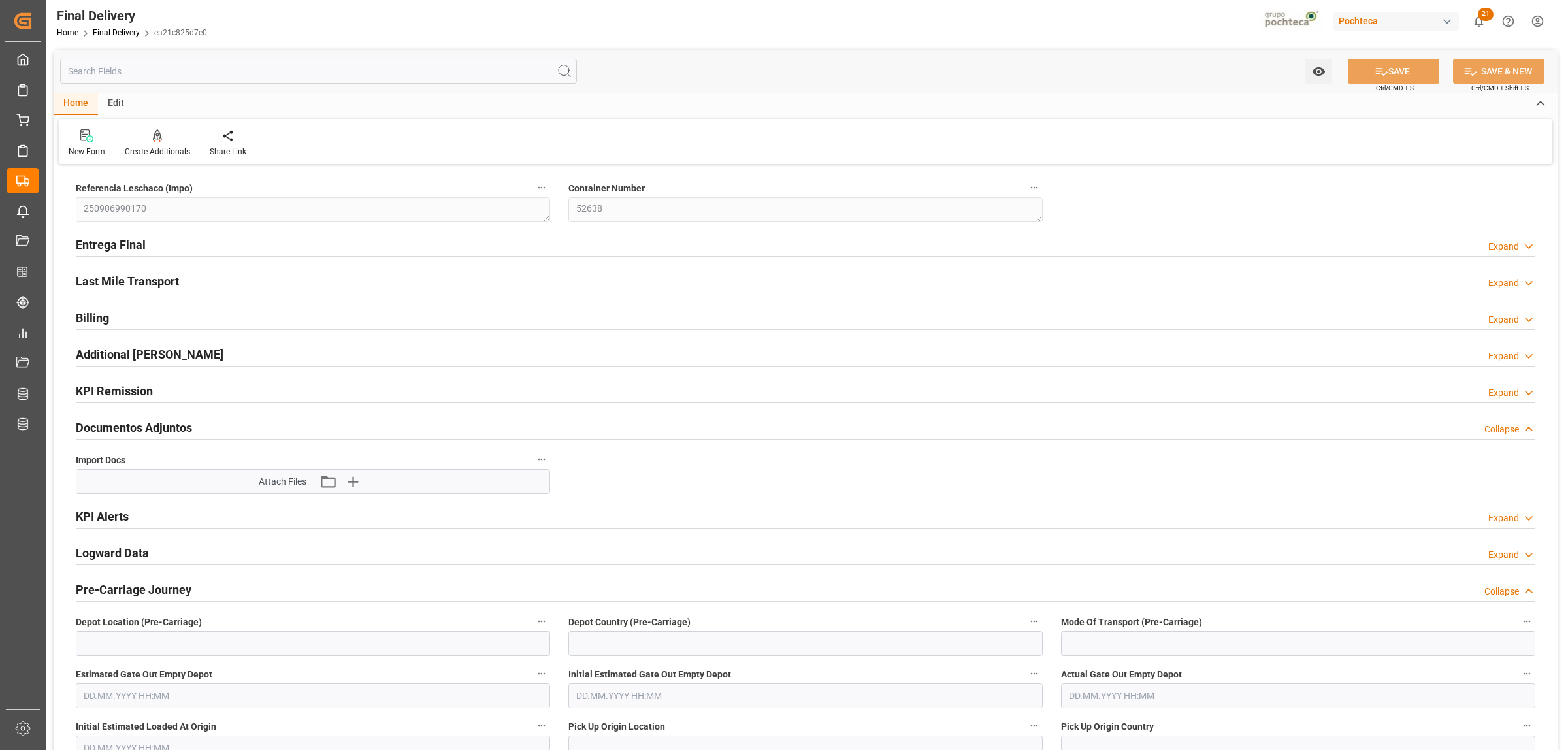
click at [95, 245] on h2 "Entrega Final" at bounding box center [110, 244] width 70 height 17
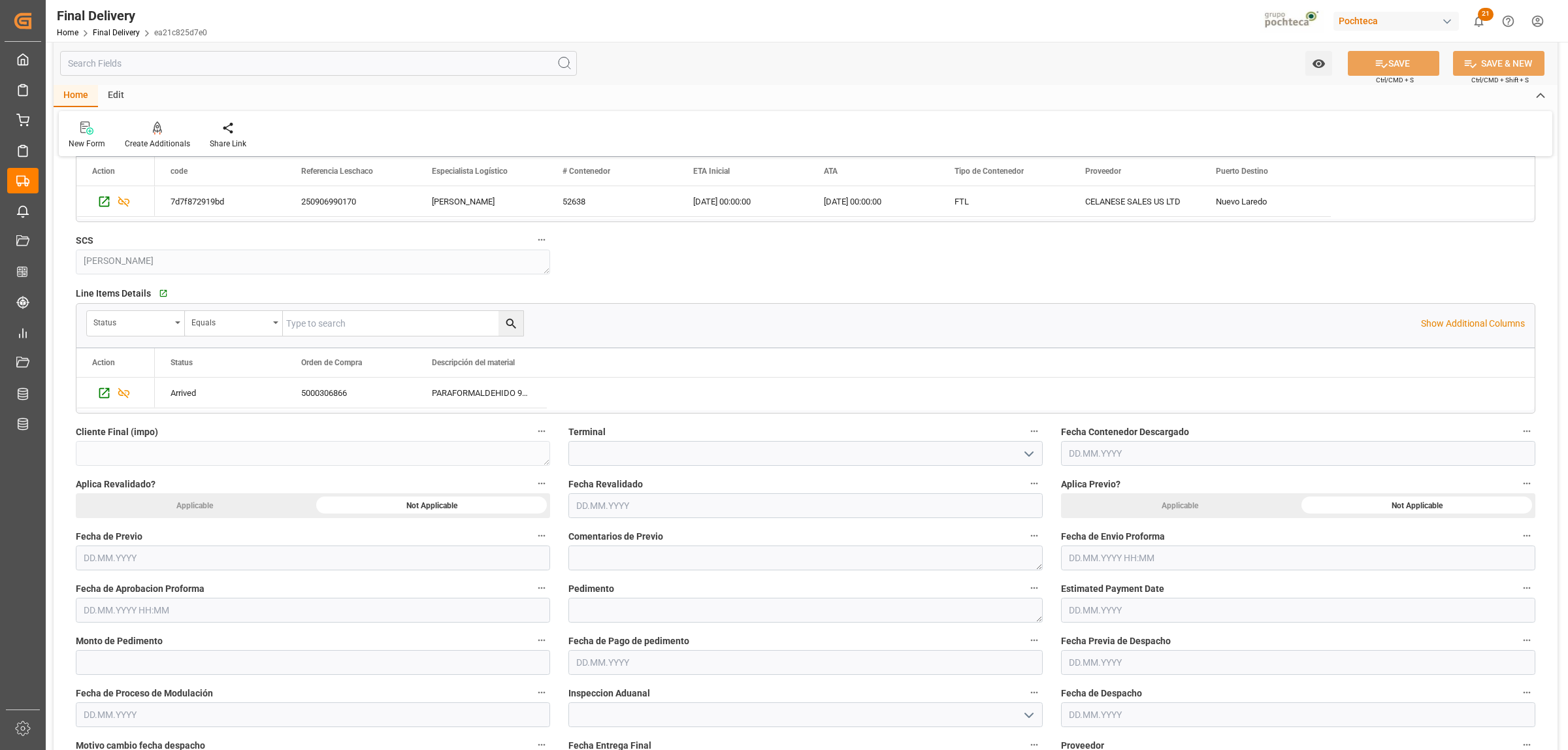
scroll to position [408, 0]
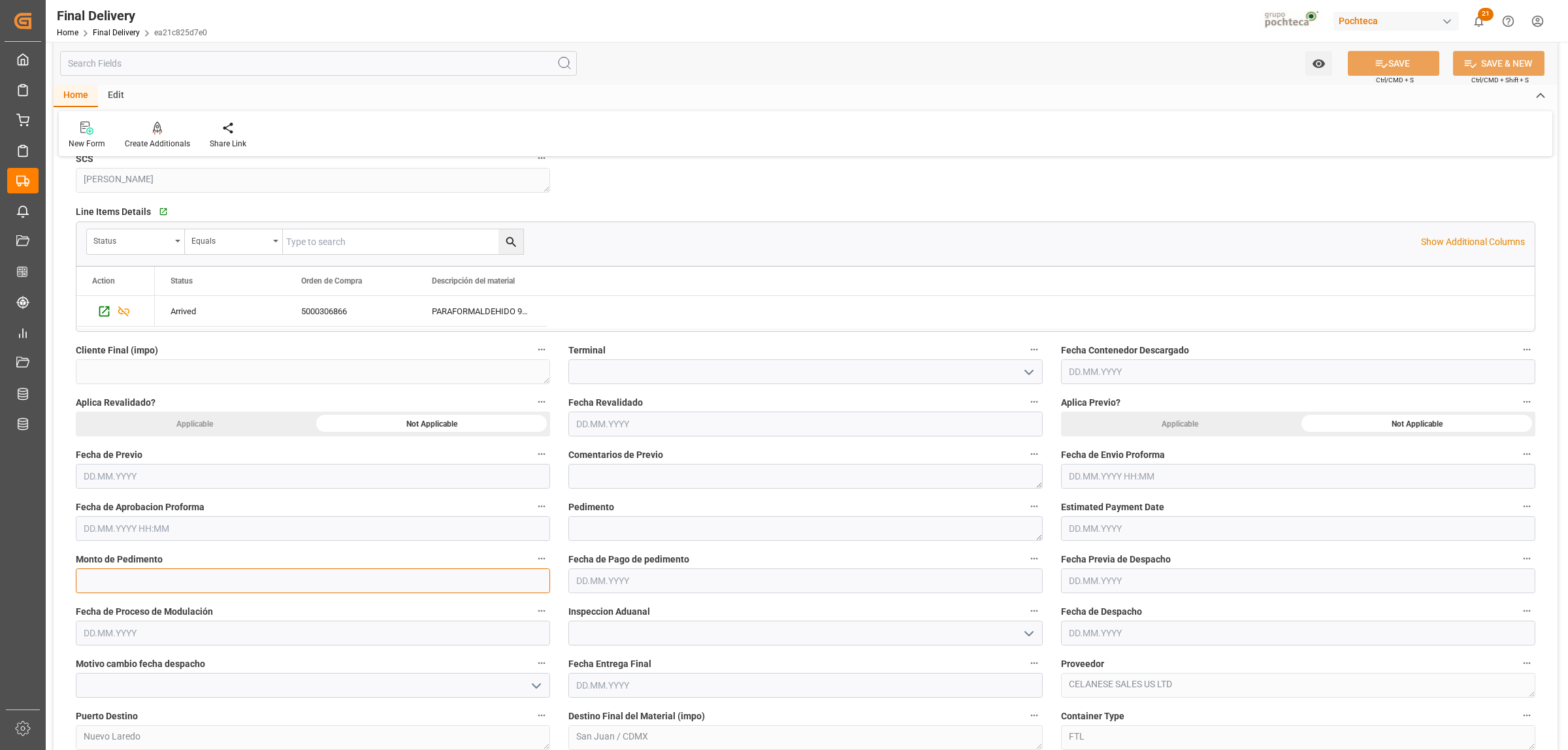
click at [182, 581] on input "text" at bounding box center [312, 581] width 474 height 25
paste input "text"
click at [662, 533] on textarea at bounding box center [805, 529] width 474 height 25
paste textarea "25 24 3617 5009107"
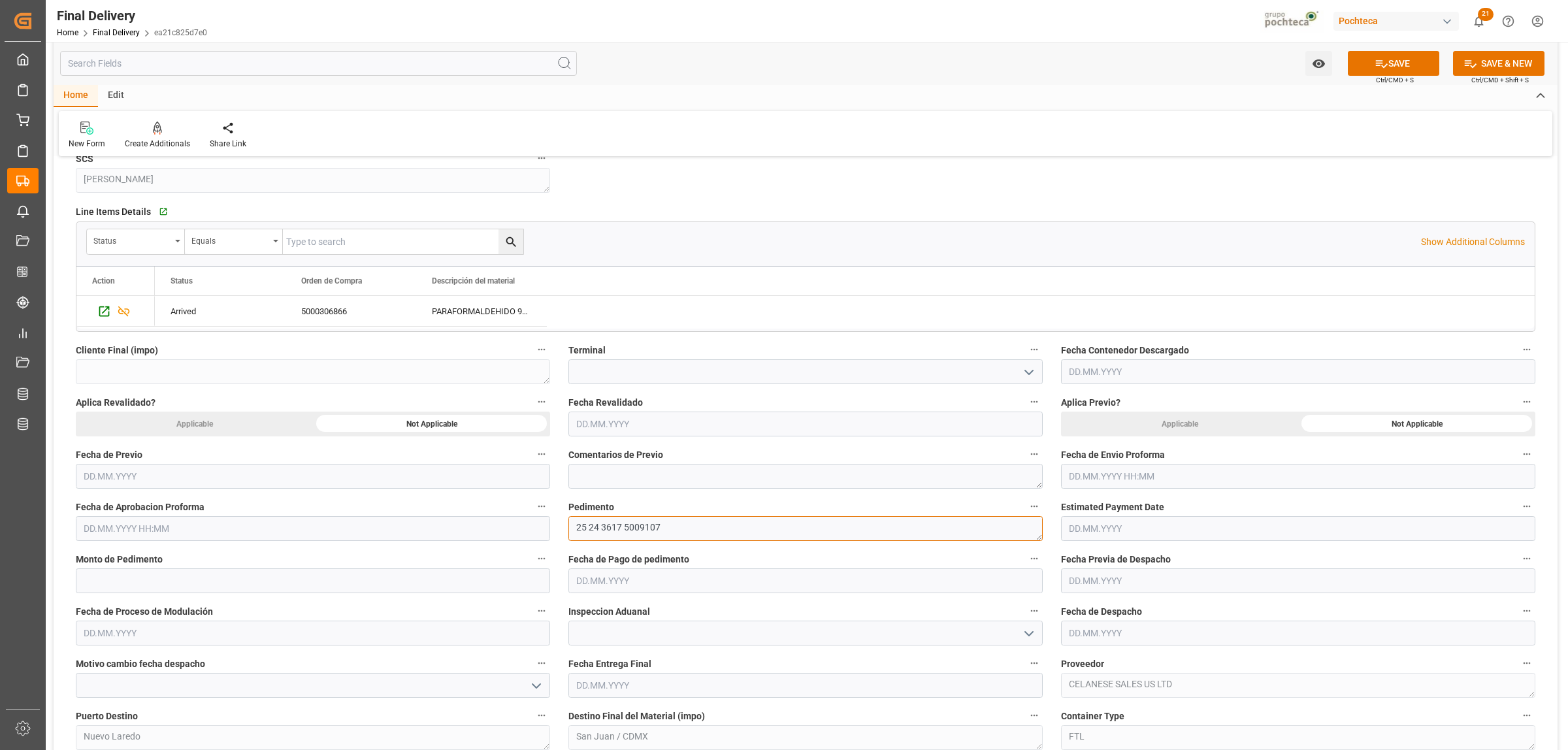
type textarea "25 24 3617 5009107"
click at [189, 589] on input "text" at bounding box center [312, 581] width 474 height 25
paste input "63329"
type input "63329"
click at [600, 585] on input "text" at bounding box center [805, 581] width 474 height 25
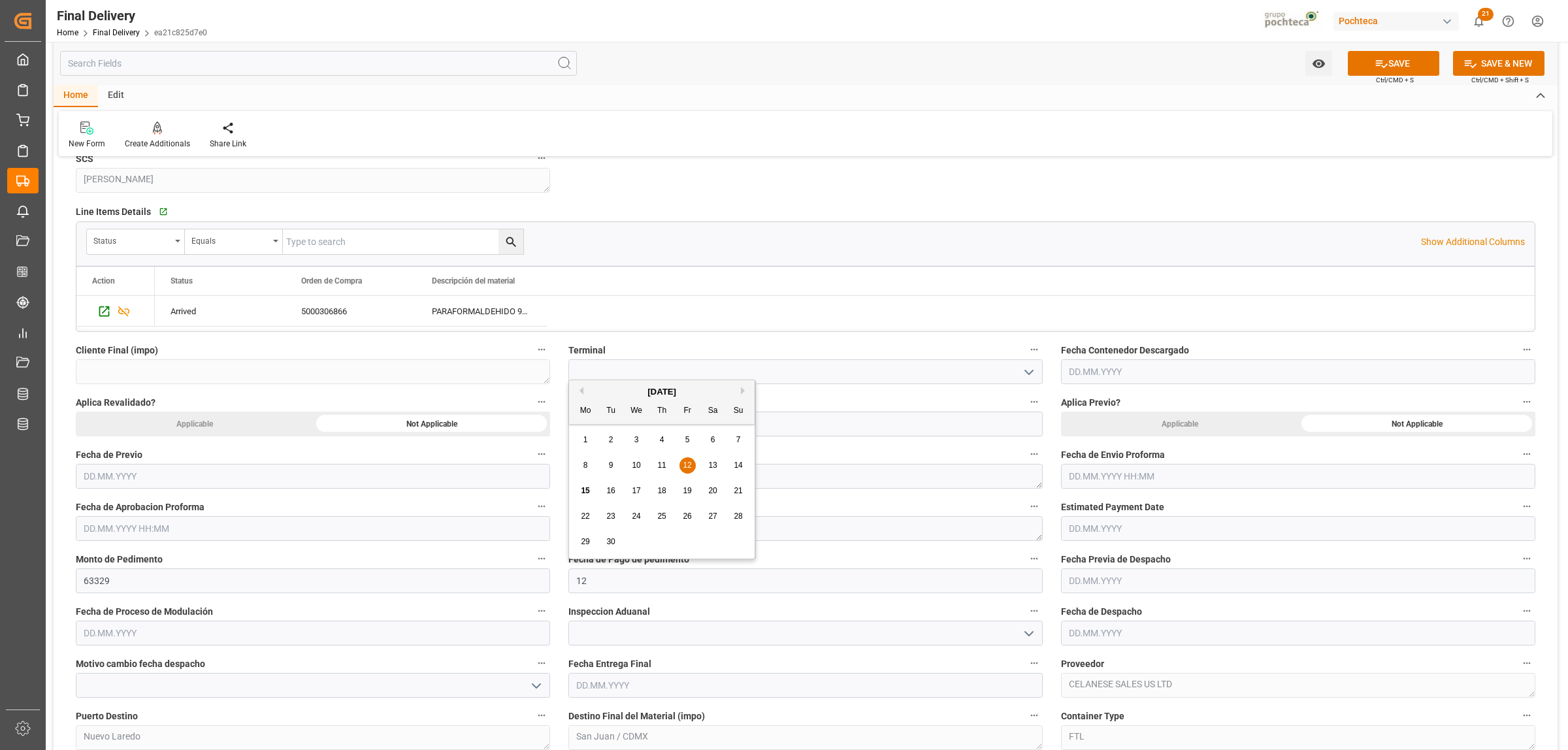
click at [689, 458] on div "12" at bounding box center [687, 465] width 16 height 15
type input "[DATE]"
click at [1129, 471] on input "text" at bounding box center [1298, 476] width 474 height 25
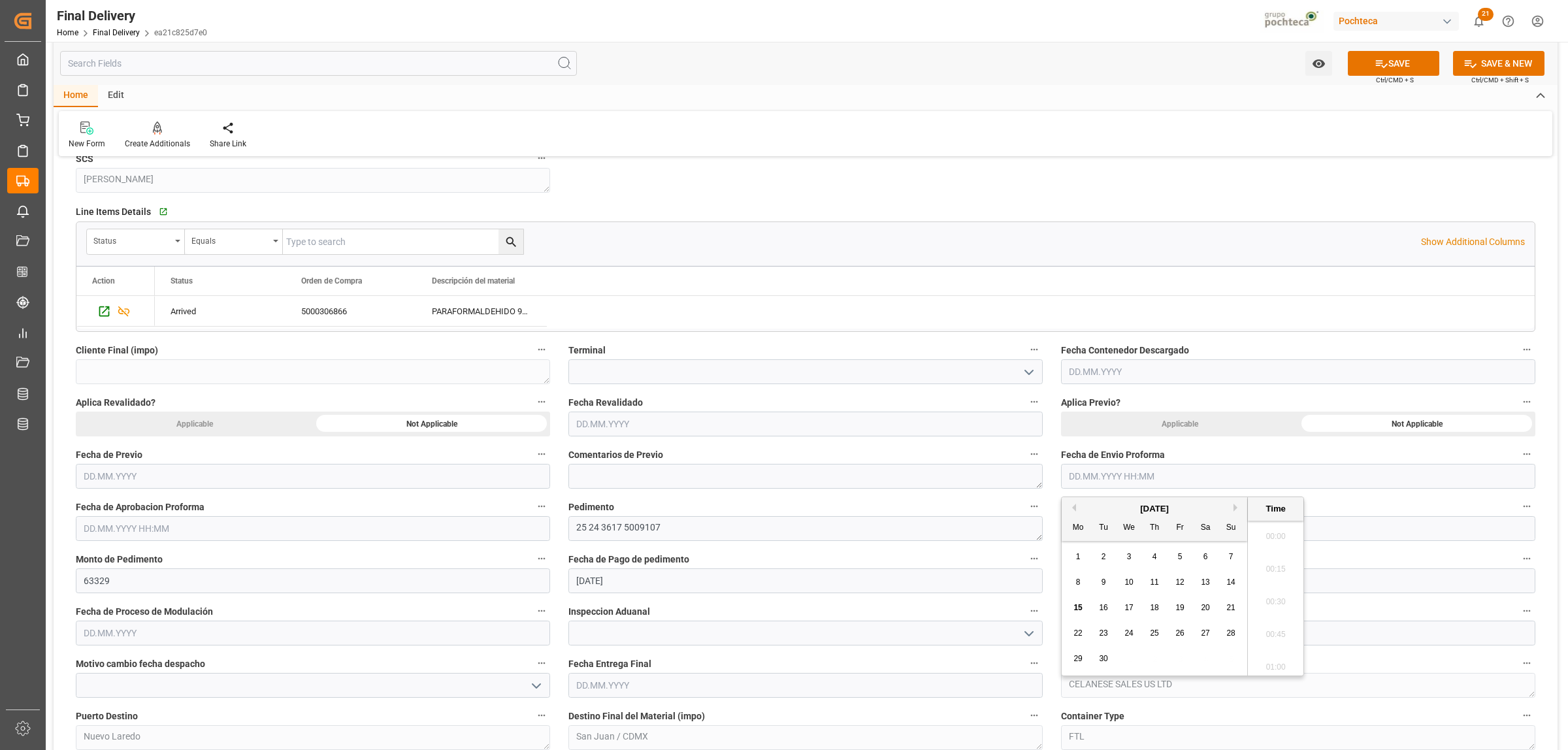
scroll to position [1212, 0]
click at [1336, 250] on div "Status Equals" at bounding box center [753, 241] width 1335 height 26
click at [1091, 477] on input "text" at bounding box center [1298, 476] width 474 height 25
click at [1092, 504] on div "[DATE]" at bounding box center [1155, 509] width 185 height 14
click at [1158, 581] on span "11" at bounding box center [1154, 581] width 9 height 9
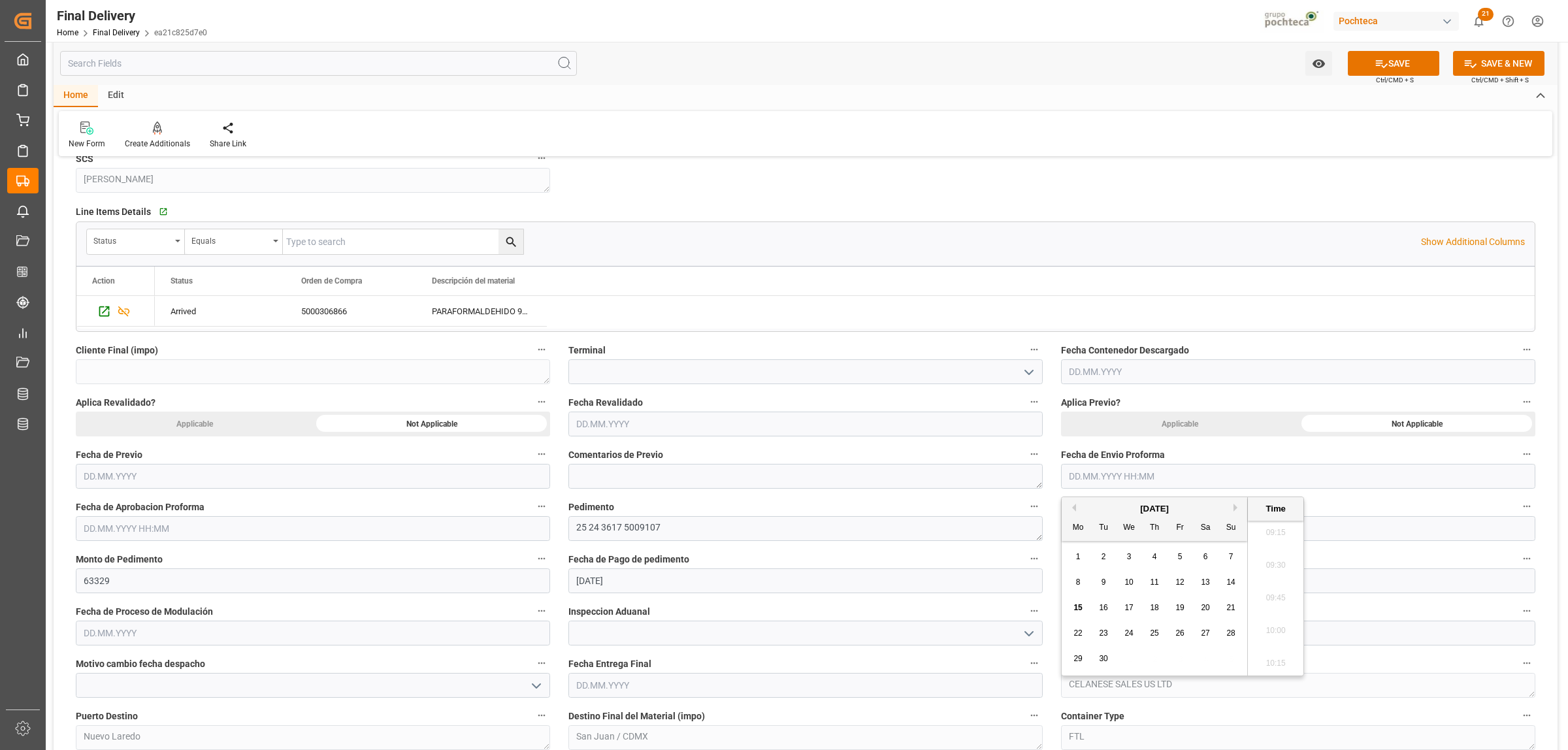
type input "[DATE] 00:00"
click at [161, 524] on input "text" at bounding box center [312, 529] width 474 height 25
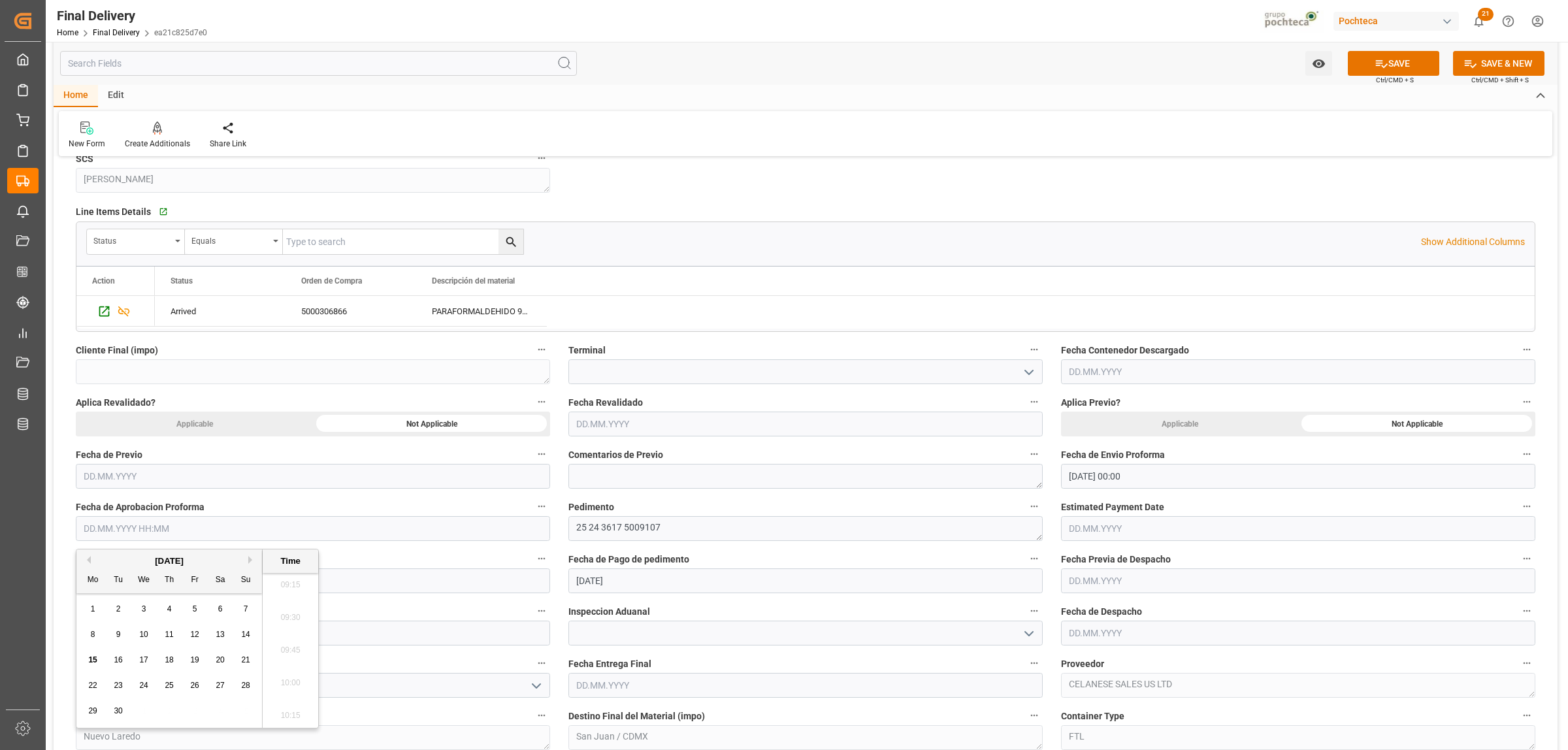
click at [103, 553] on div "[DATE] Mo Tu We Th Fr Sa Su" at bounding box center [169, 570] width 185 height 43
click at [167, 637] on span "11" at bounding box center [169, 633] width 9 height 9
type input "[DATE] 00:00"
click at [788, 198] on div "Line Items Details   Go to Line Items Grid Status Equals Show Additional Column…" at bounding box center [805, 266] width 1478 height 139
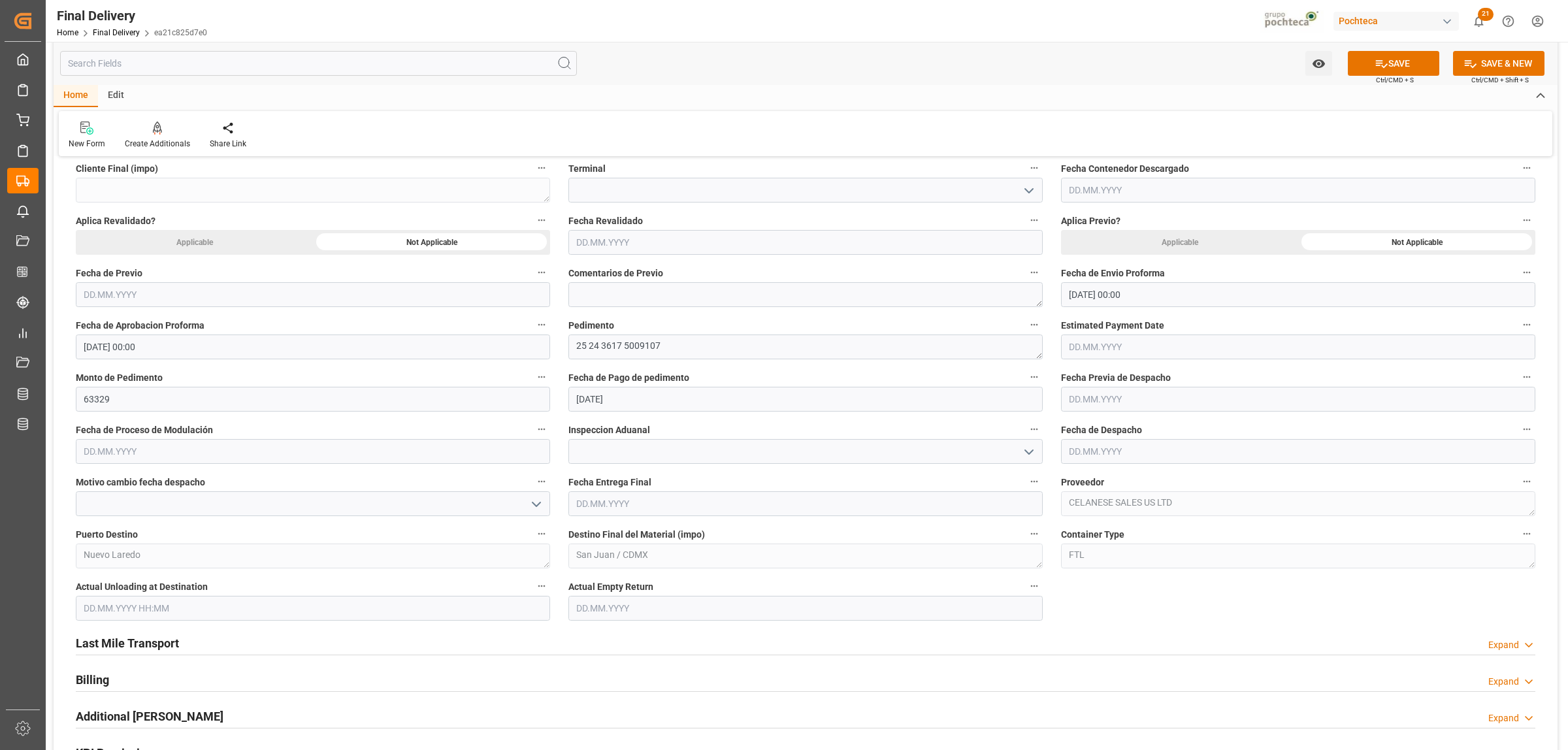
scroll to position [571, 0]
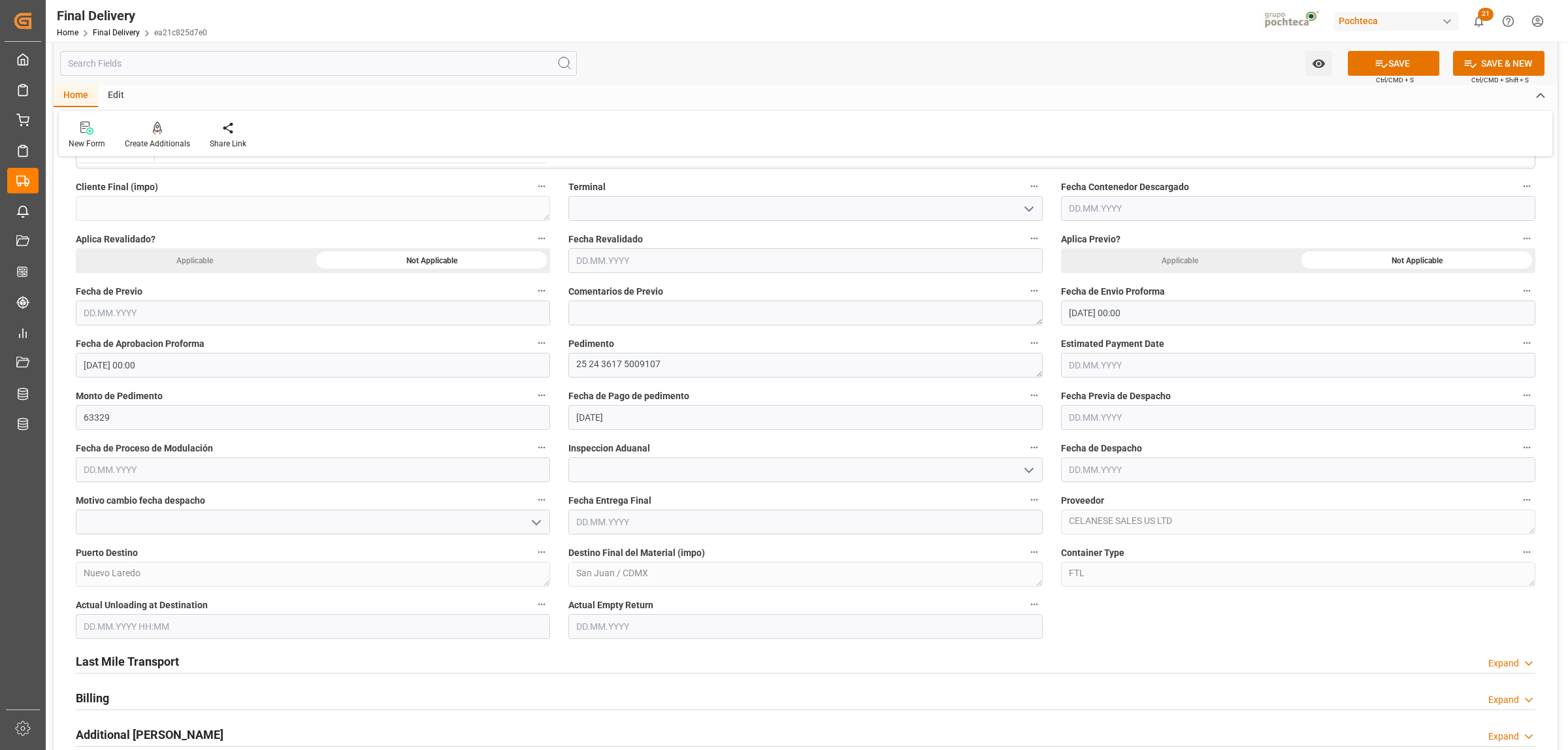
click at [1086, 468] on input "text" at bounding box center [1298, 470] width 474 height 25
click at [1082, 599] on div "15" at bounding box center [1078, 601] width 16 height 15
type input "[DATE]"
click at [600, 516] on input "text" at bounding box center [805, 522] width 474 height 25
click at [635, 656] on span "17" at bounding box center [635, 653] width 9 height 9
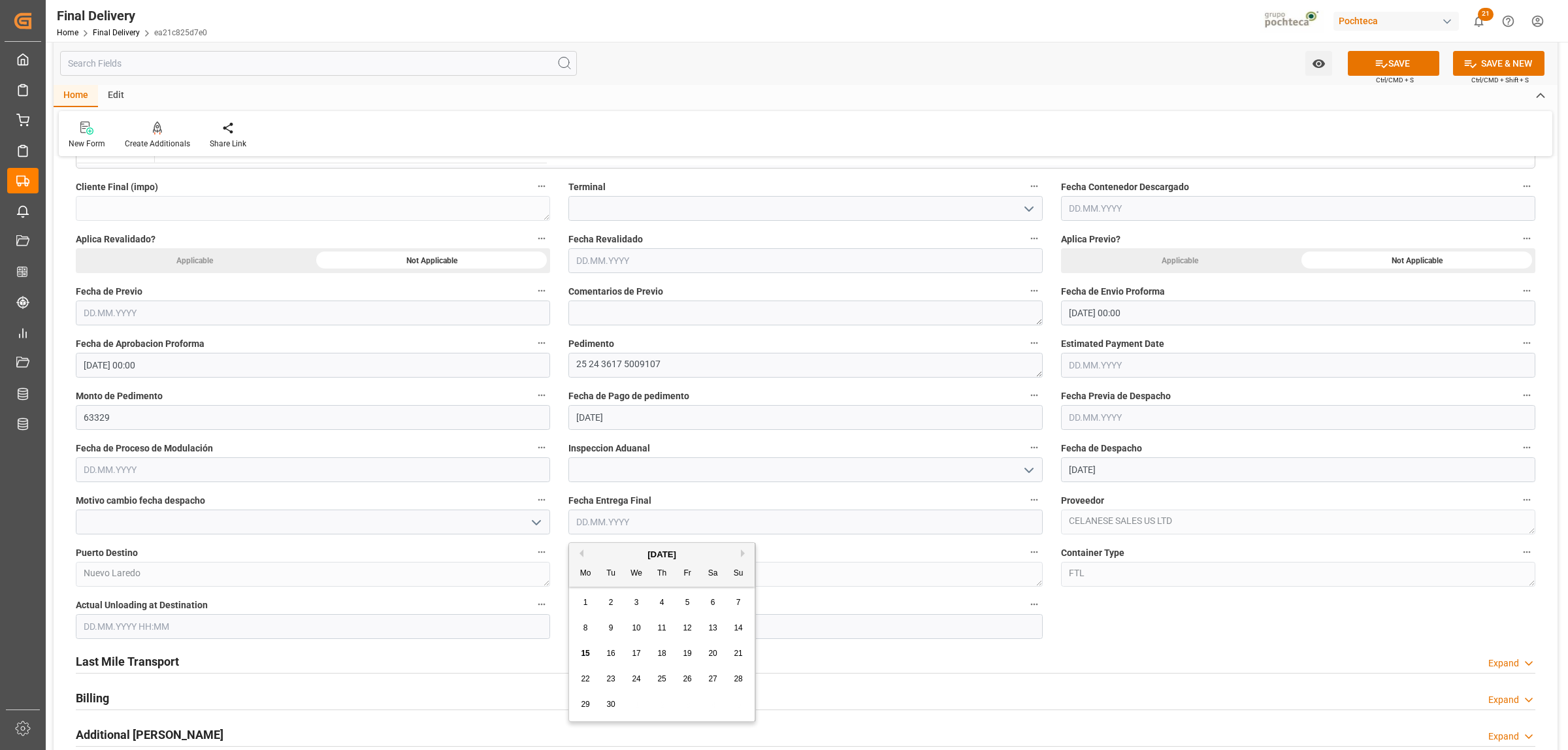
type input "[DATE]"
click at [590, 629] on input "text" at bounding box center [805, 626] width 474 height 25
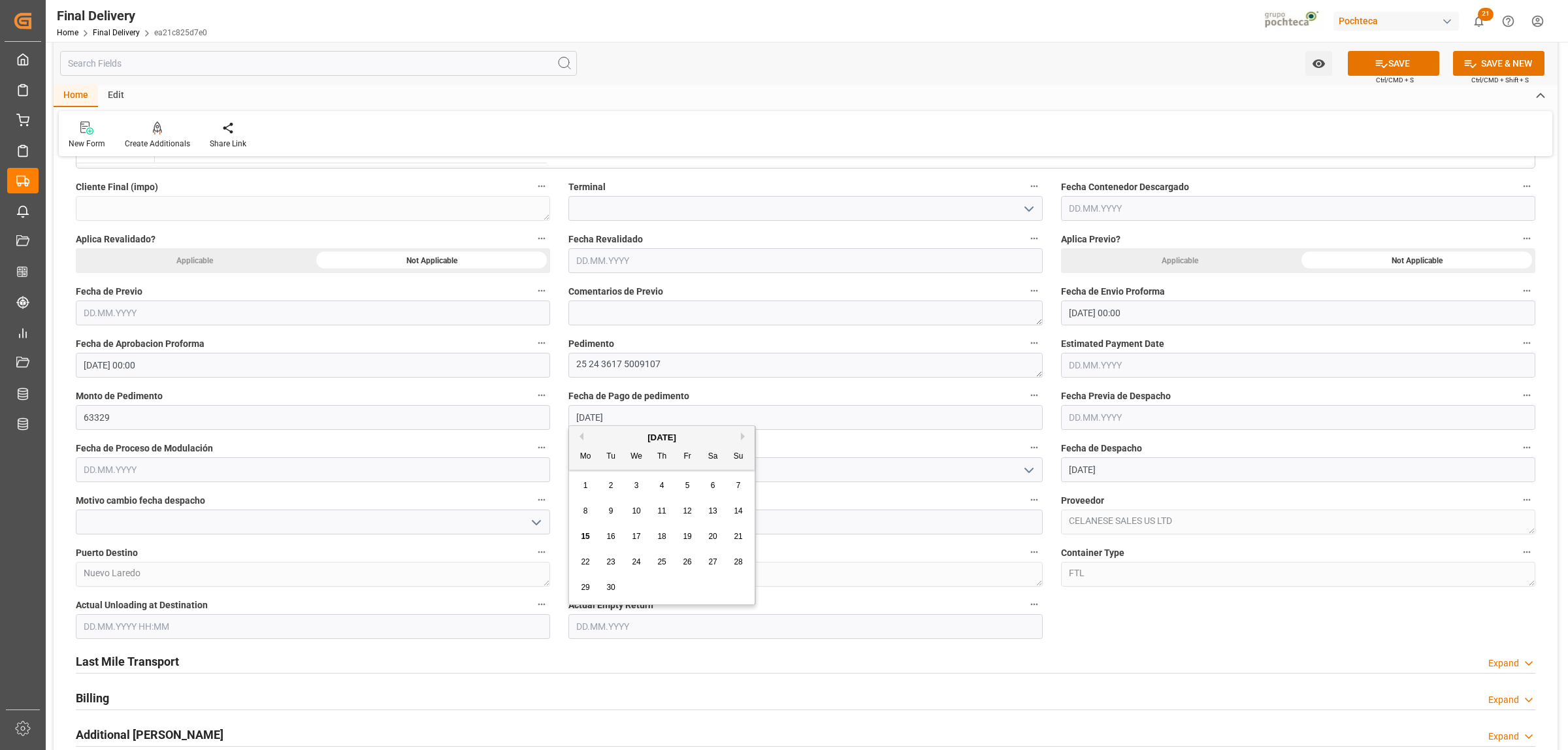
click at [637, 541] on span "17" at bounding box center [635, 536] width 9 height 9
type input "[DATE]"
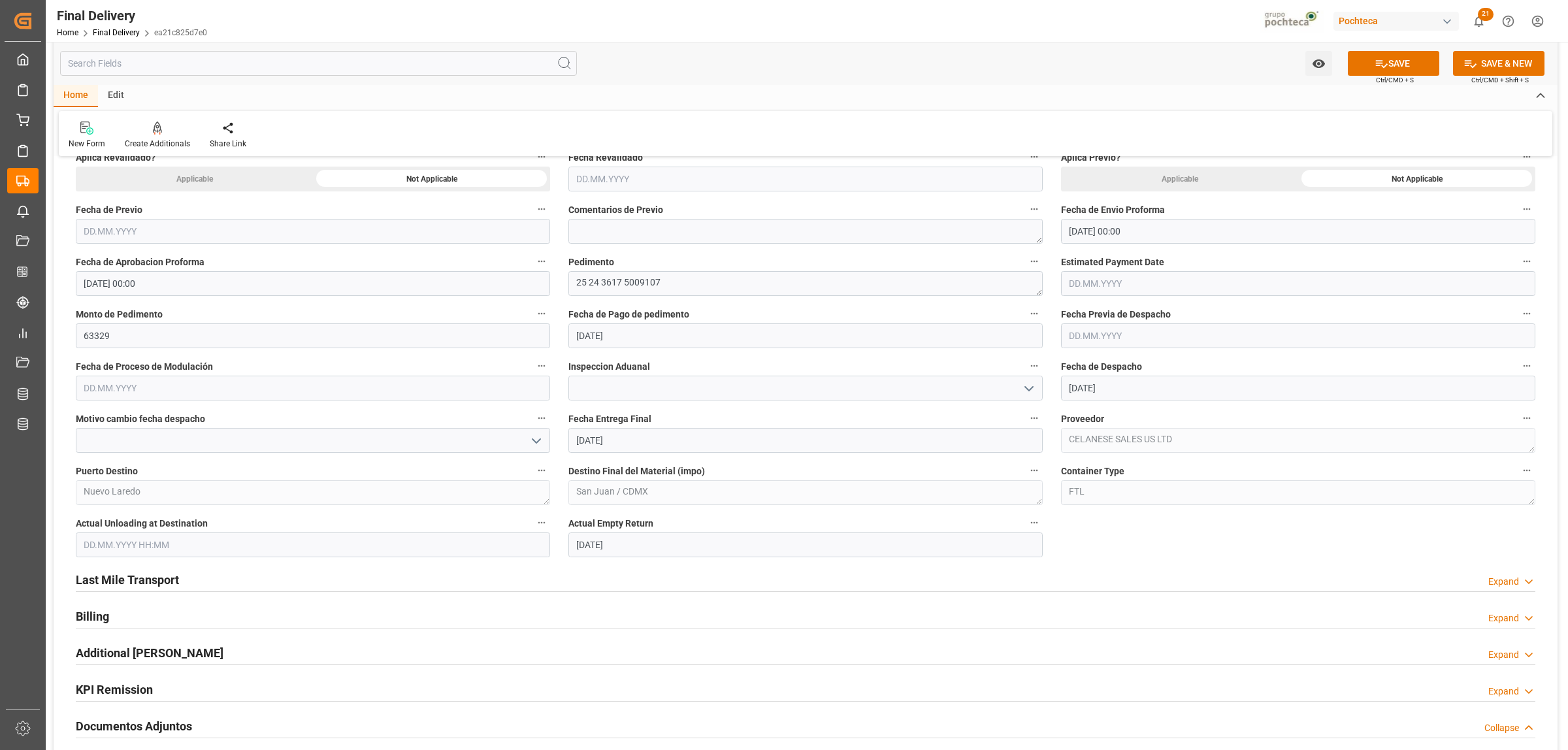
click at [132, 582] on h2 "Last Mile Transport" at bounding box center [126, 579] width 103 height 17
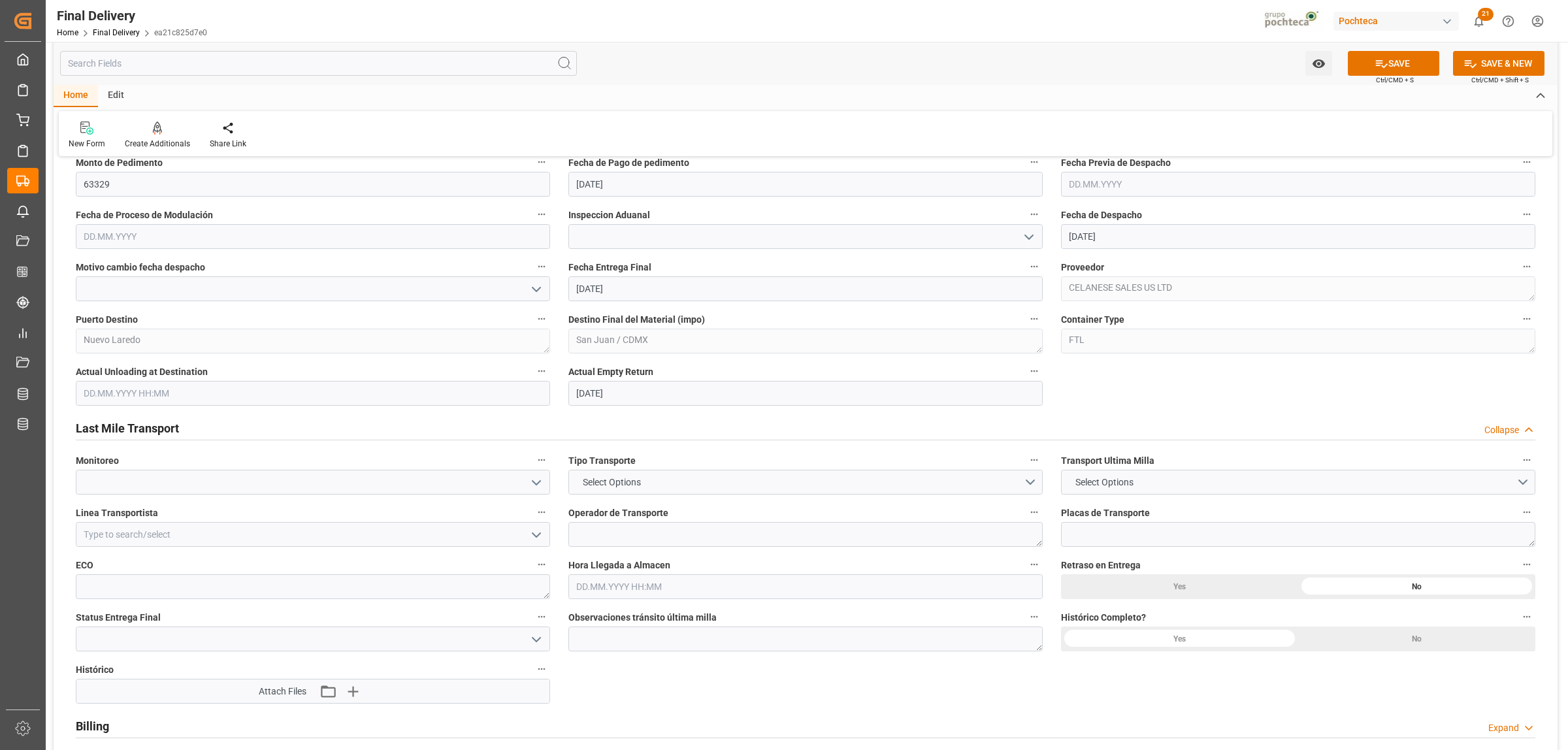
scroll to position [817, 0]
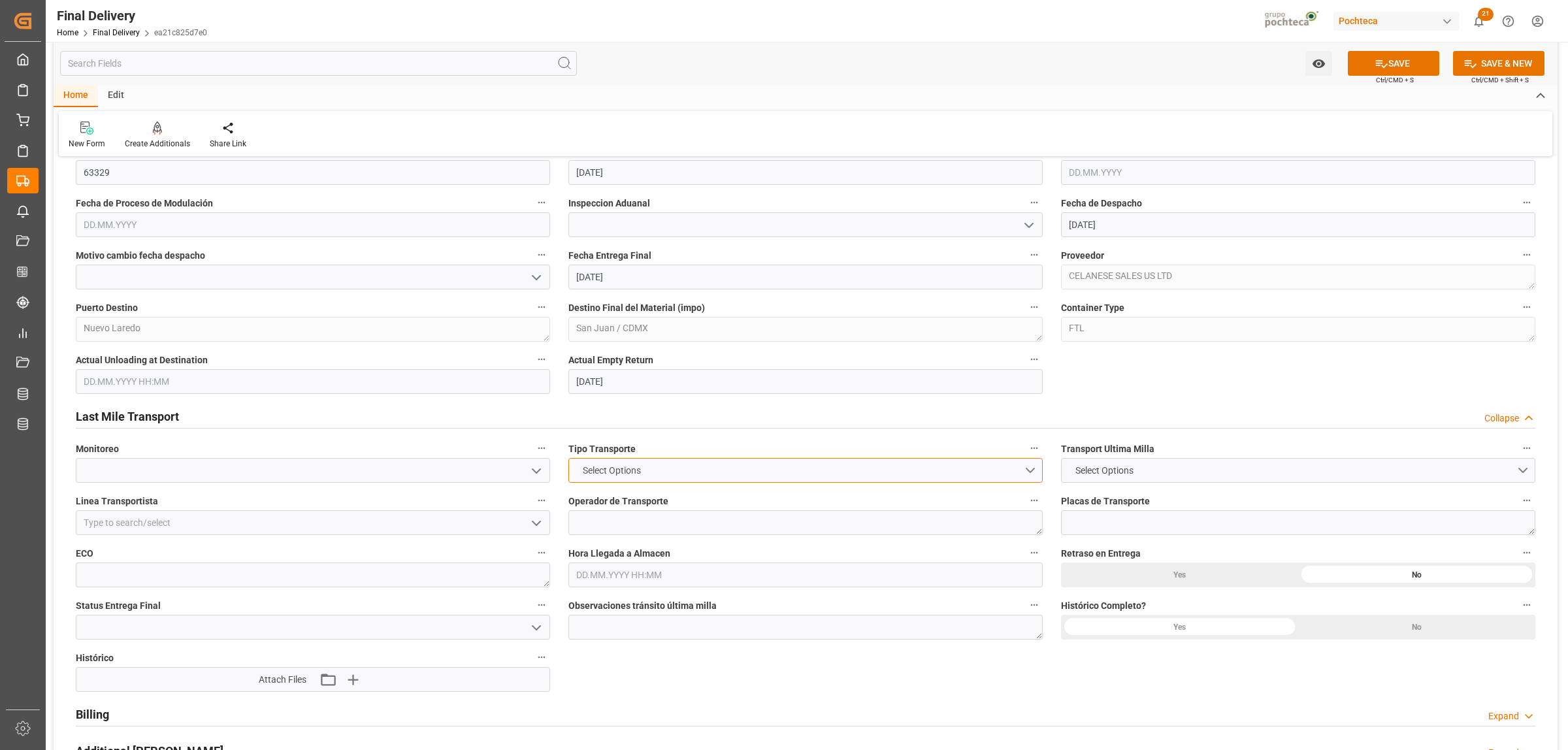
click at [1030, 468] on button "Select Options" at bounding box center [805, 470] width 474 height 25
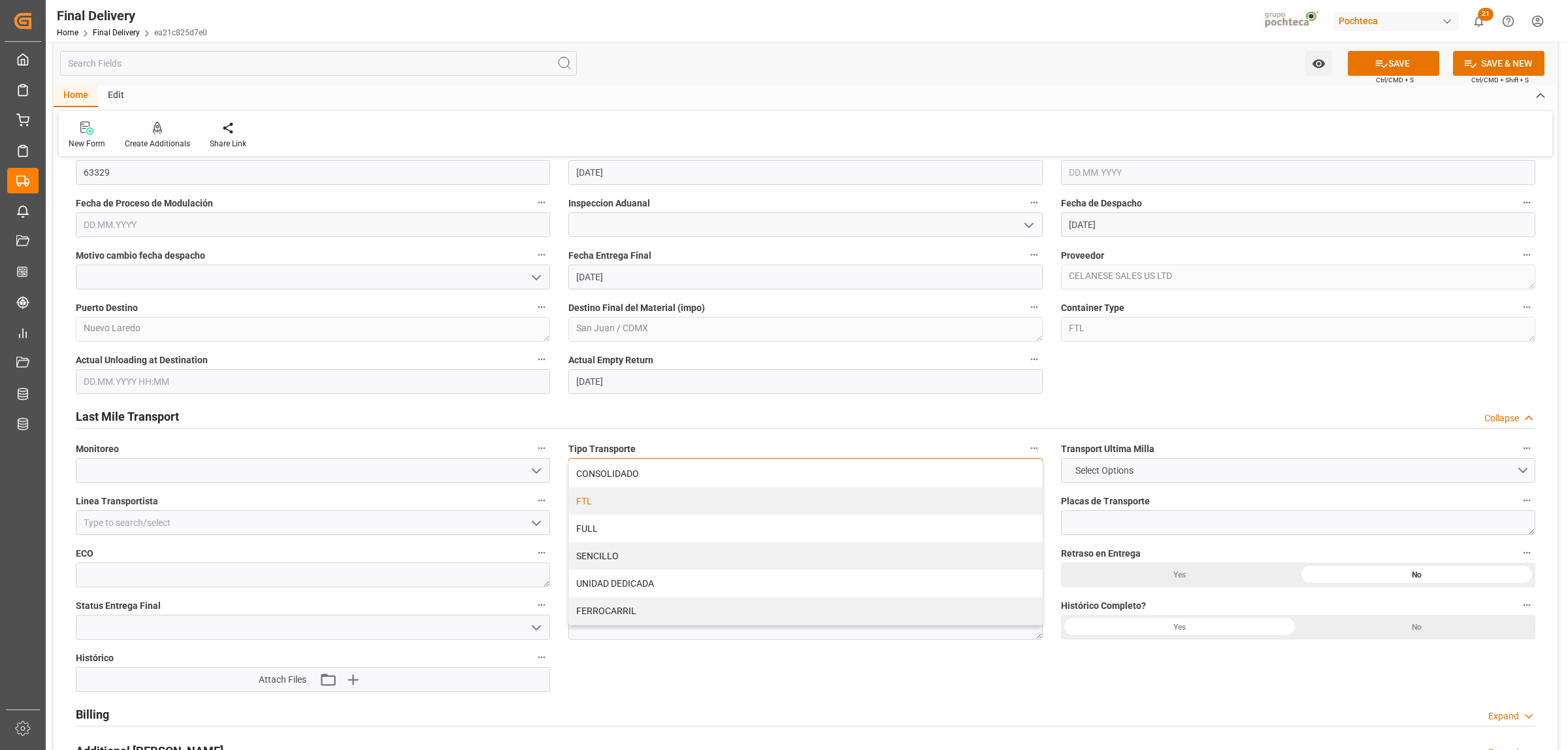
click at [613, 508] on div "FTL" at bounding box center [805, 501] width 473 height 27
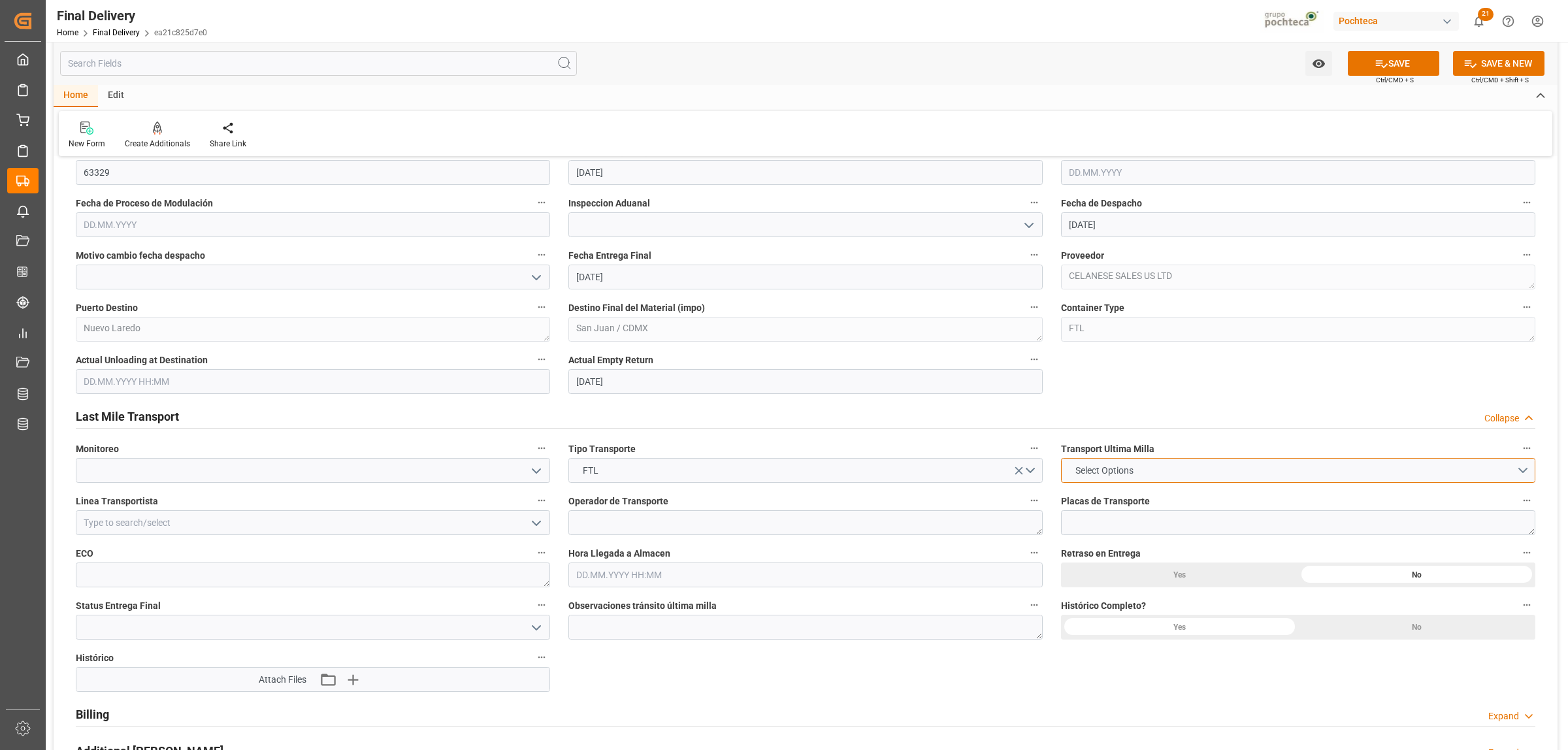
click at [1116, 474] on span "Select Options" at bounding box center [1105, 470] width 71 height 14
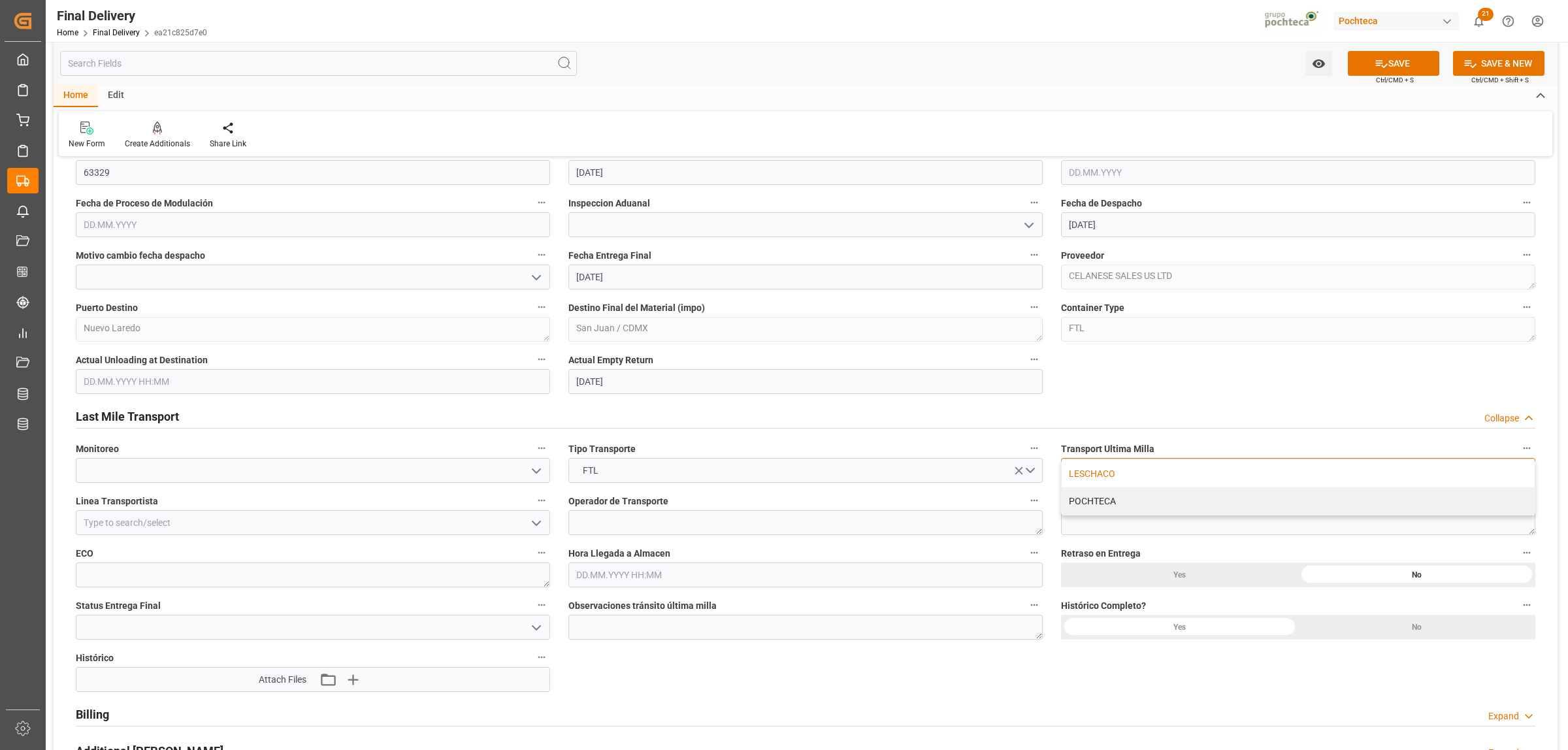
click at [1119, 471] on div "LESCHACO" at bounding box center [1299, 473] width 473 height 27
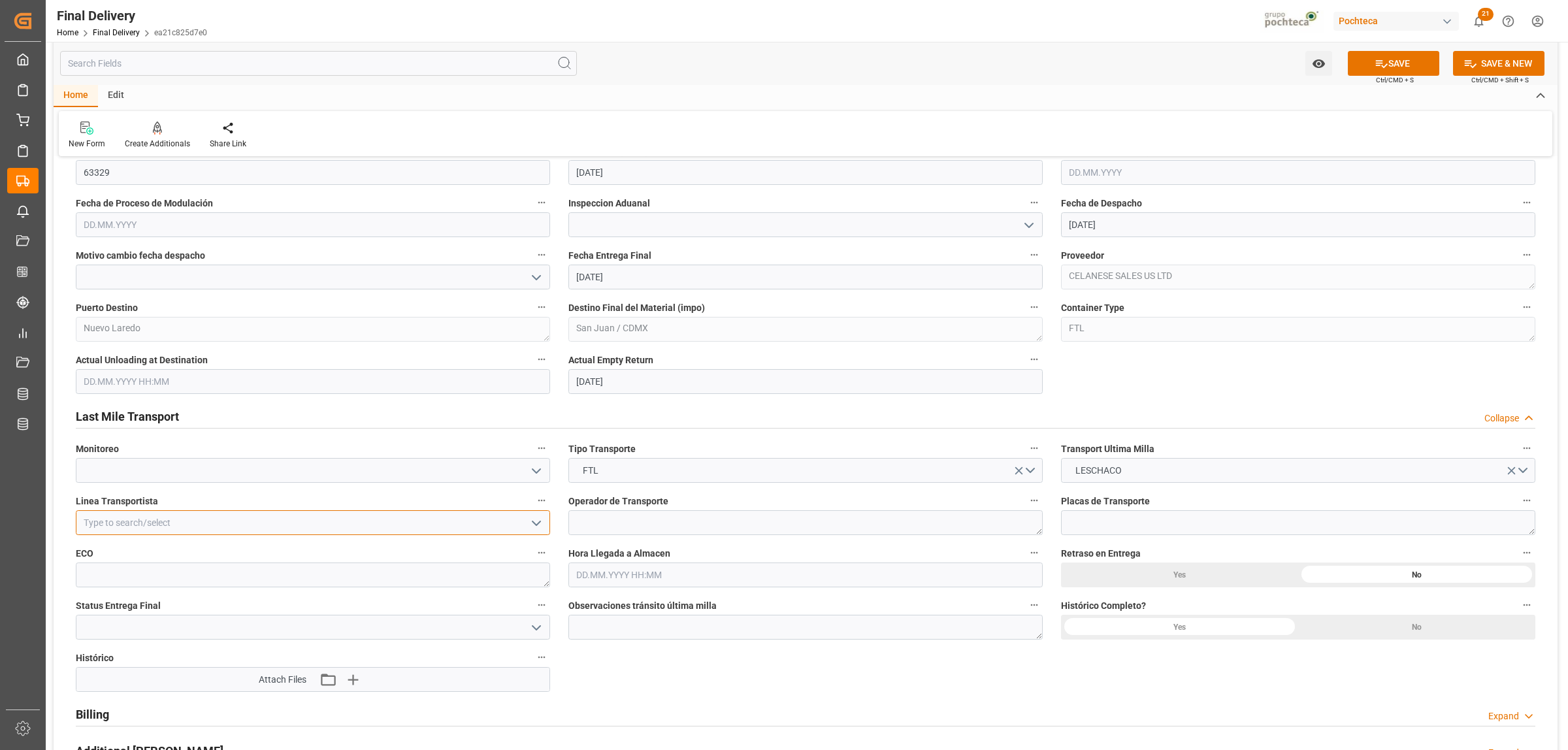
click at [227, 524] on input at bounding box center [312, 523] width 474 height 25
click at [226, 549] on div "FEMA" at bounding box center [313, 551] width 473 height 29
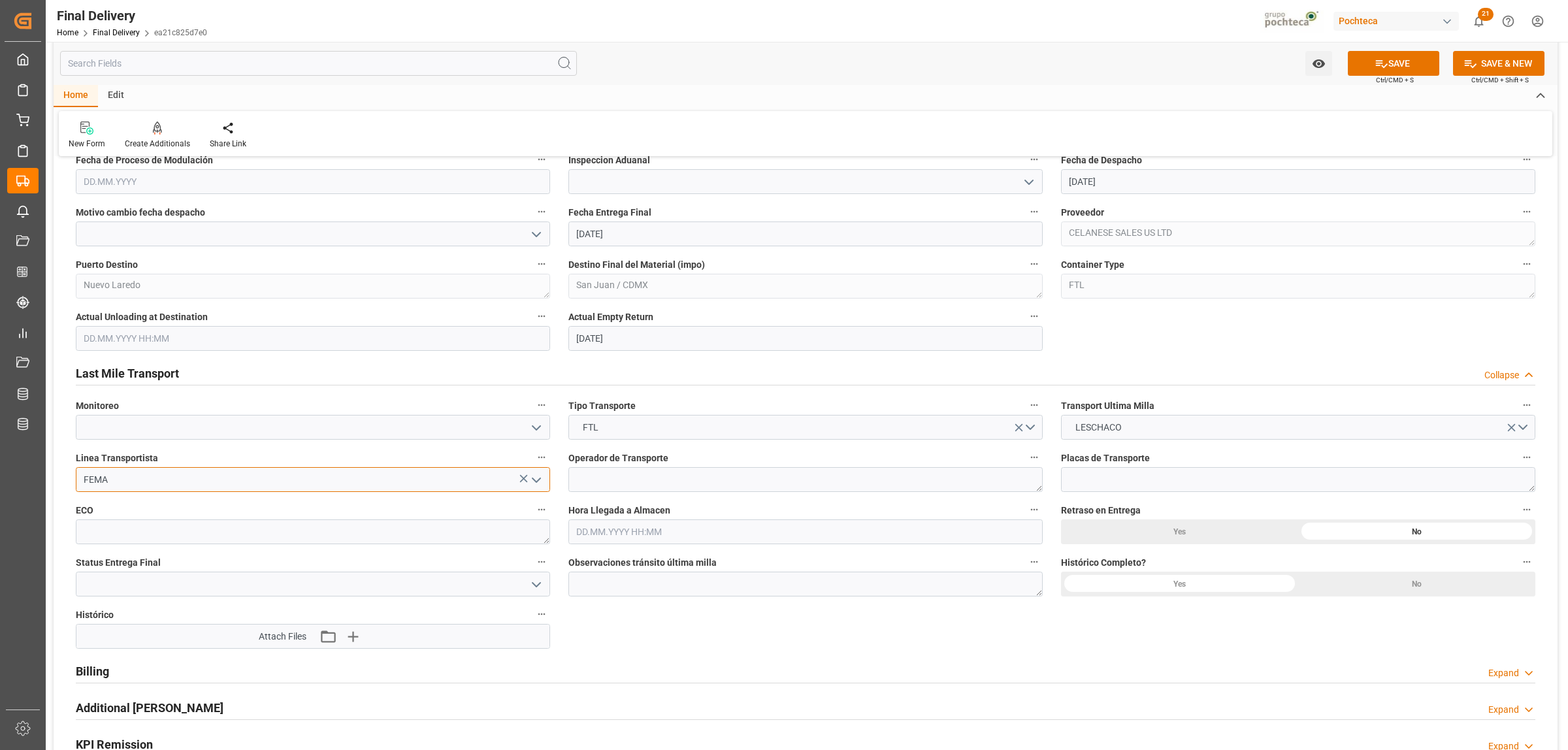
scroll to position [980, 0]
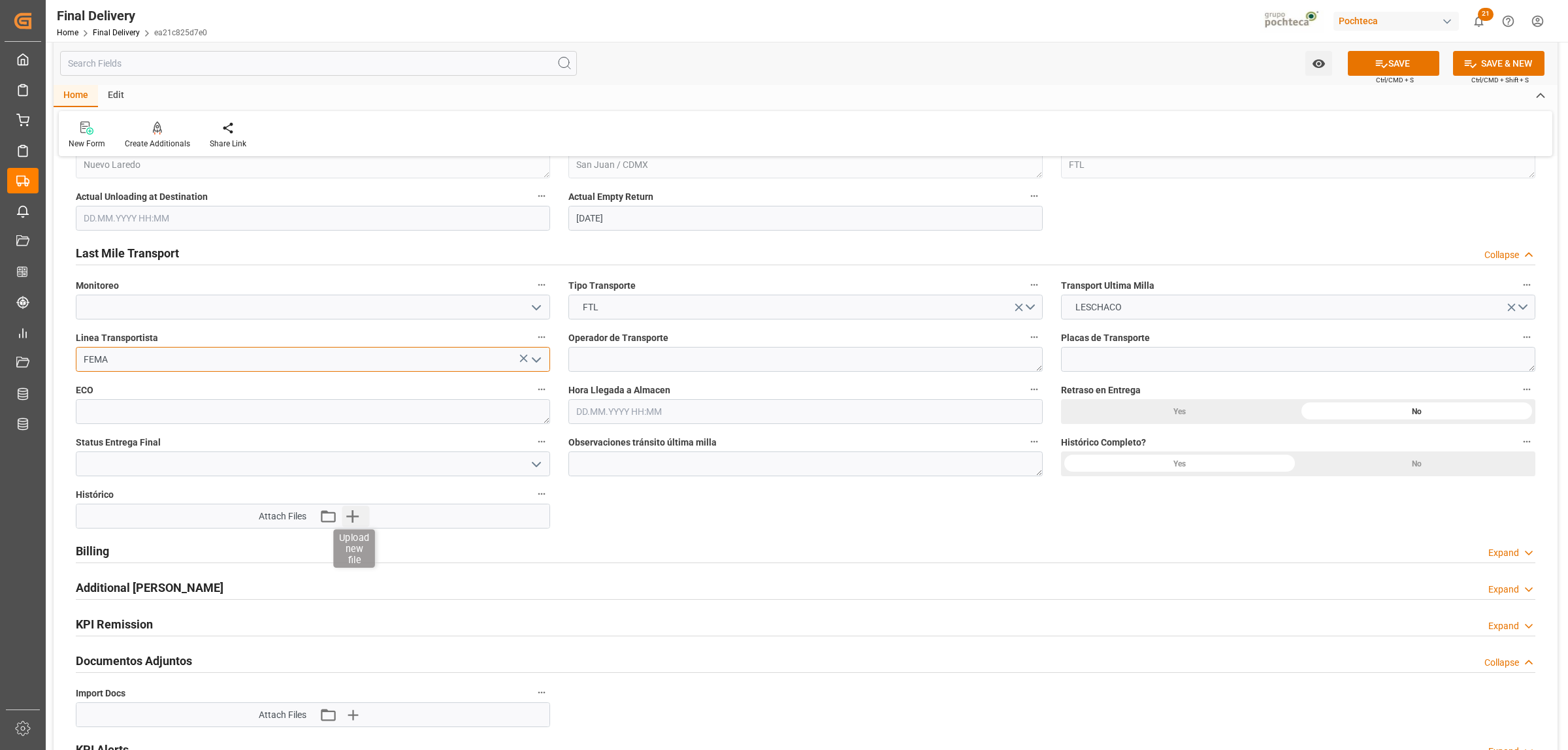
type input "FEMA"
click at [350, 523] on icon "button" at bounding box center [353, 516] width 21 height 21
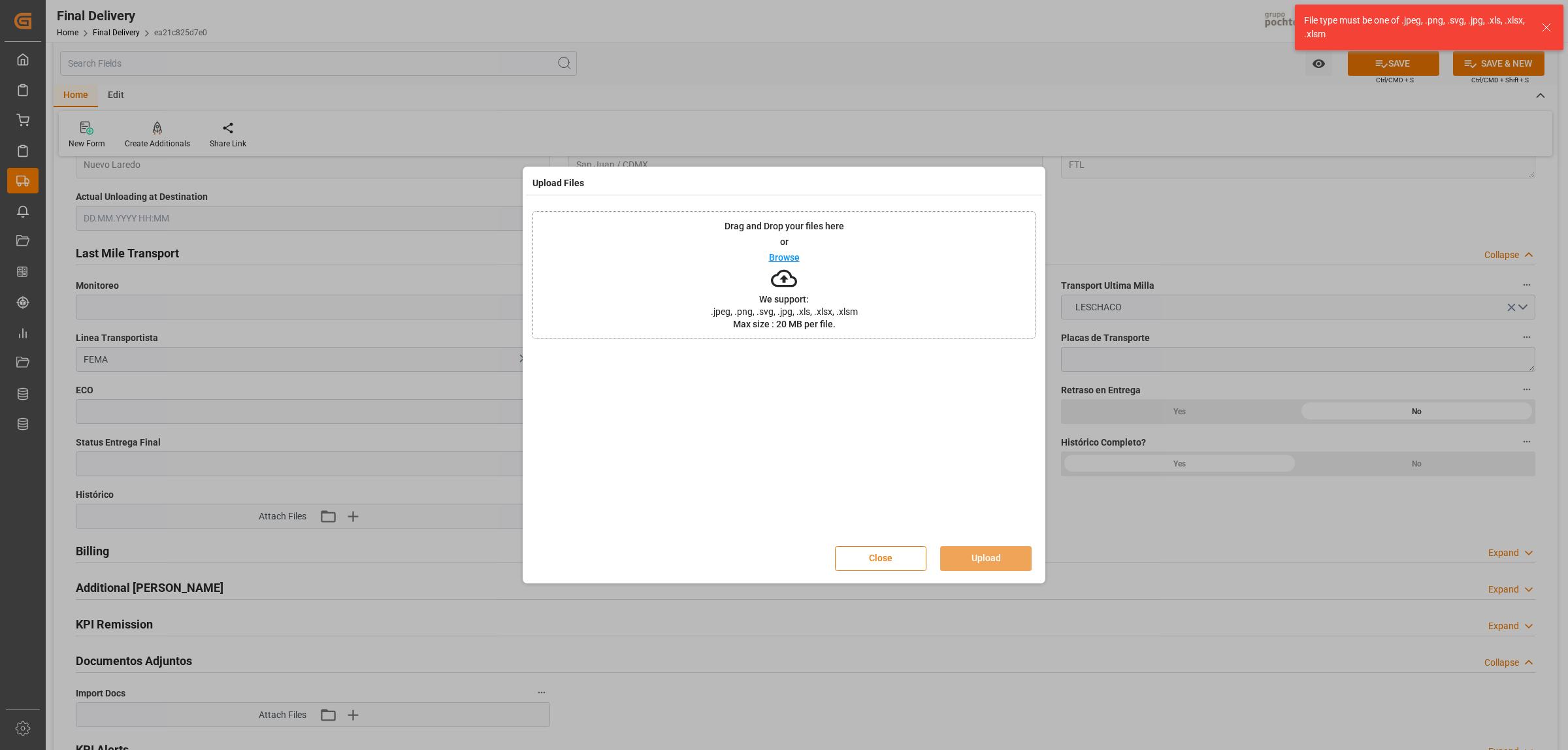
click at [884, 560] on button "Close" at bounding box center [881, 559] width 92 height 25
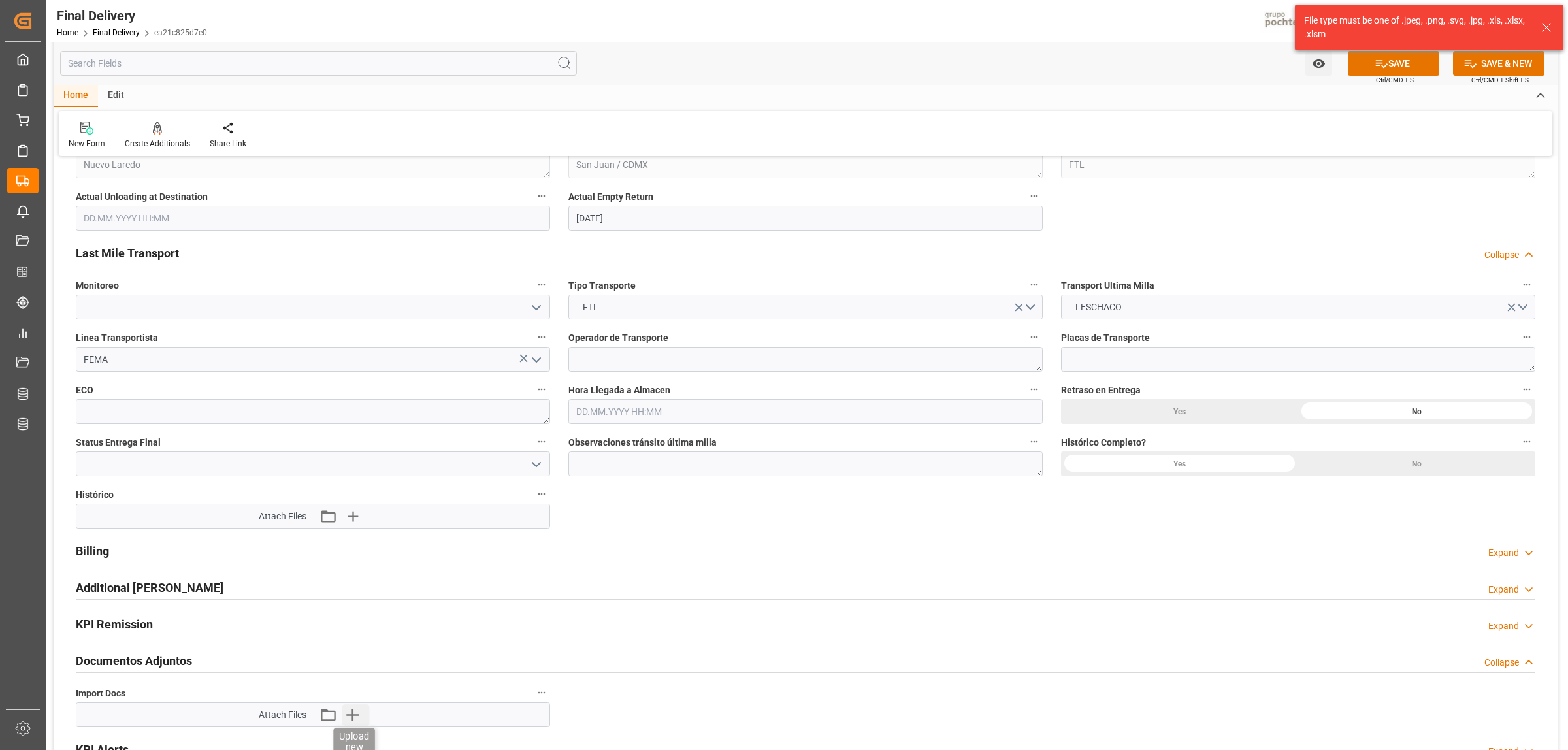
click at [353, 720] on icon "button" at bounding box center [352, 714] width 13 height 13
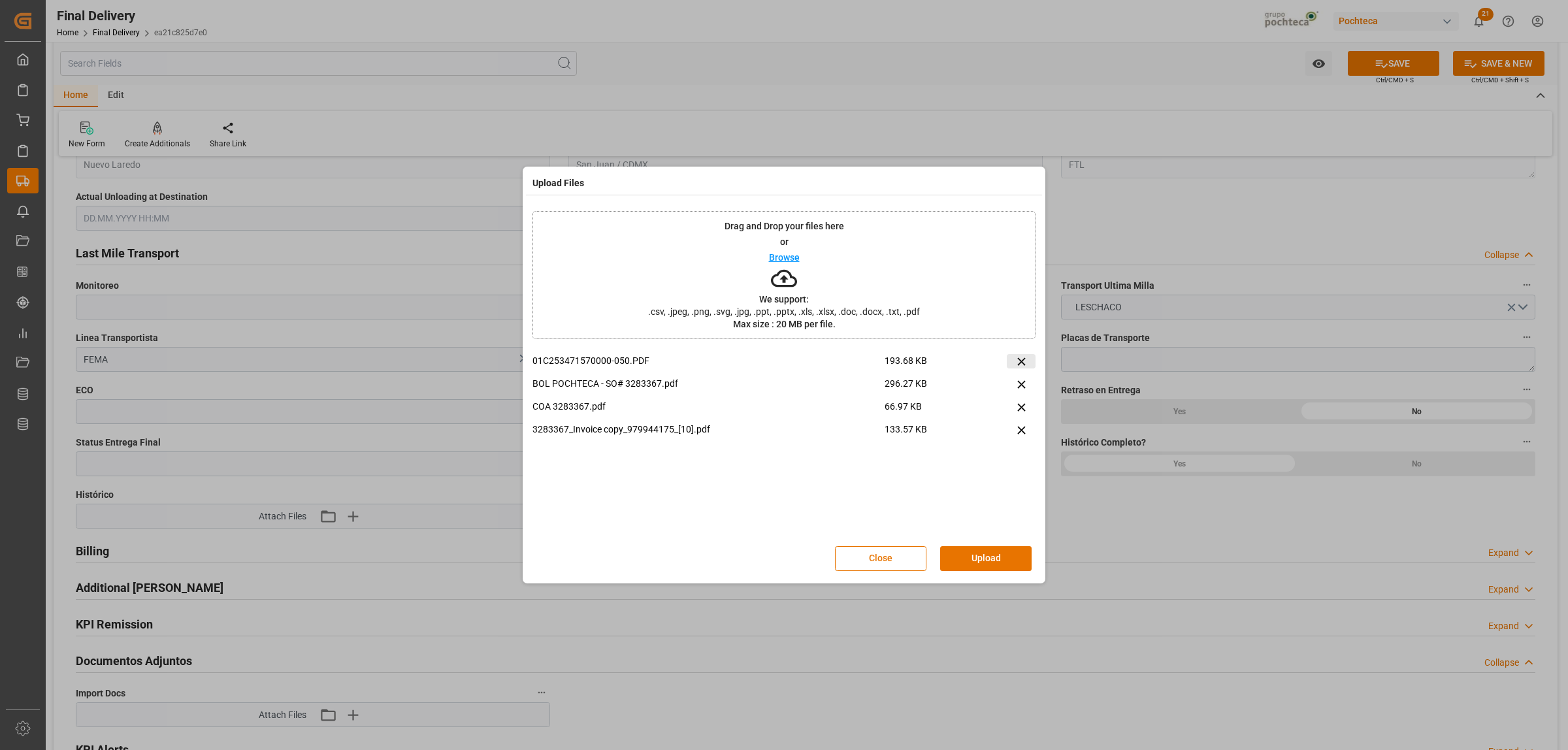
click at [1023, 357] on icon at bounding box center [1022, 361] width 14 height 14
click at [1004, 561] on button "Upload" at bounding box center [986, 559] width 92 height 25
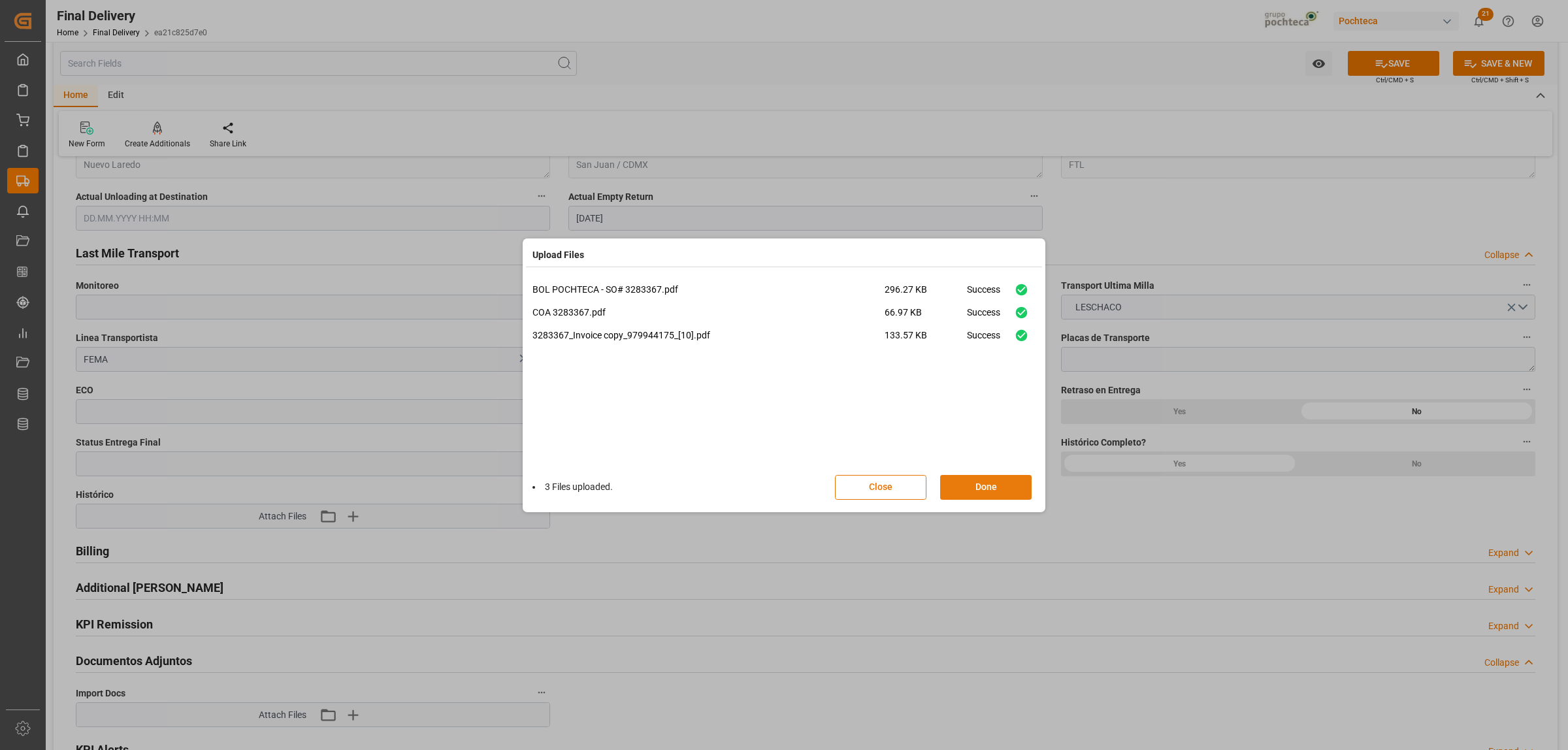
click at [981, 494] on button "Done" at bounding box center [986, 487] width 92 height 25
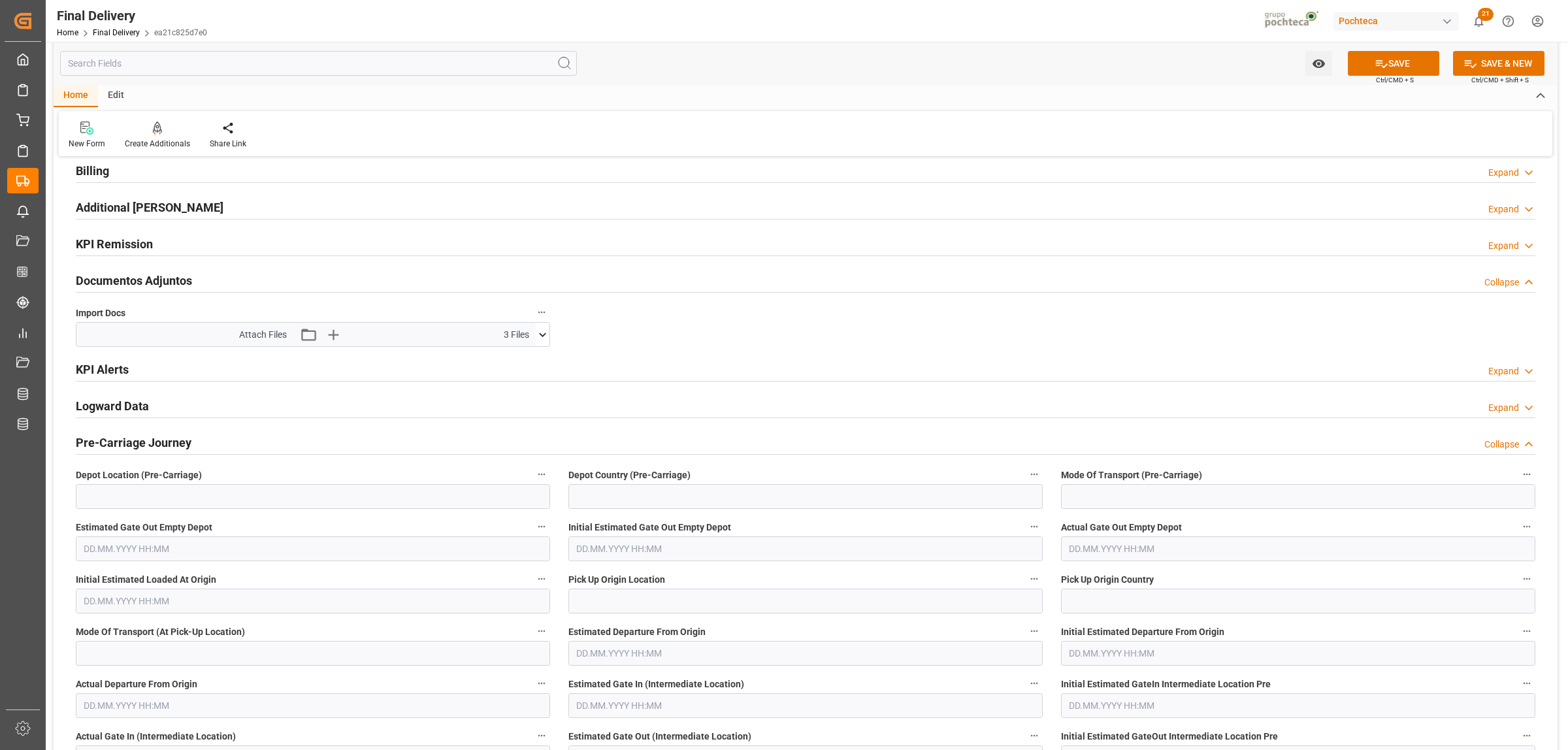
scroll to position [1388, 0]
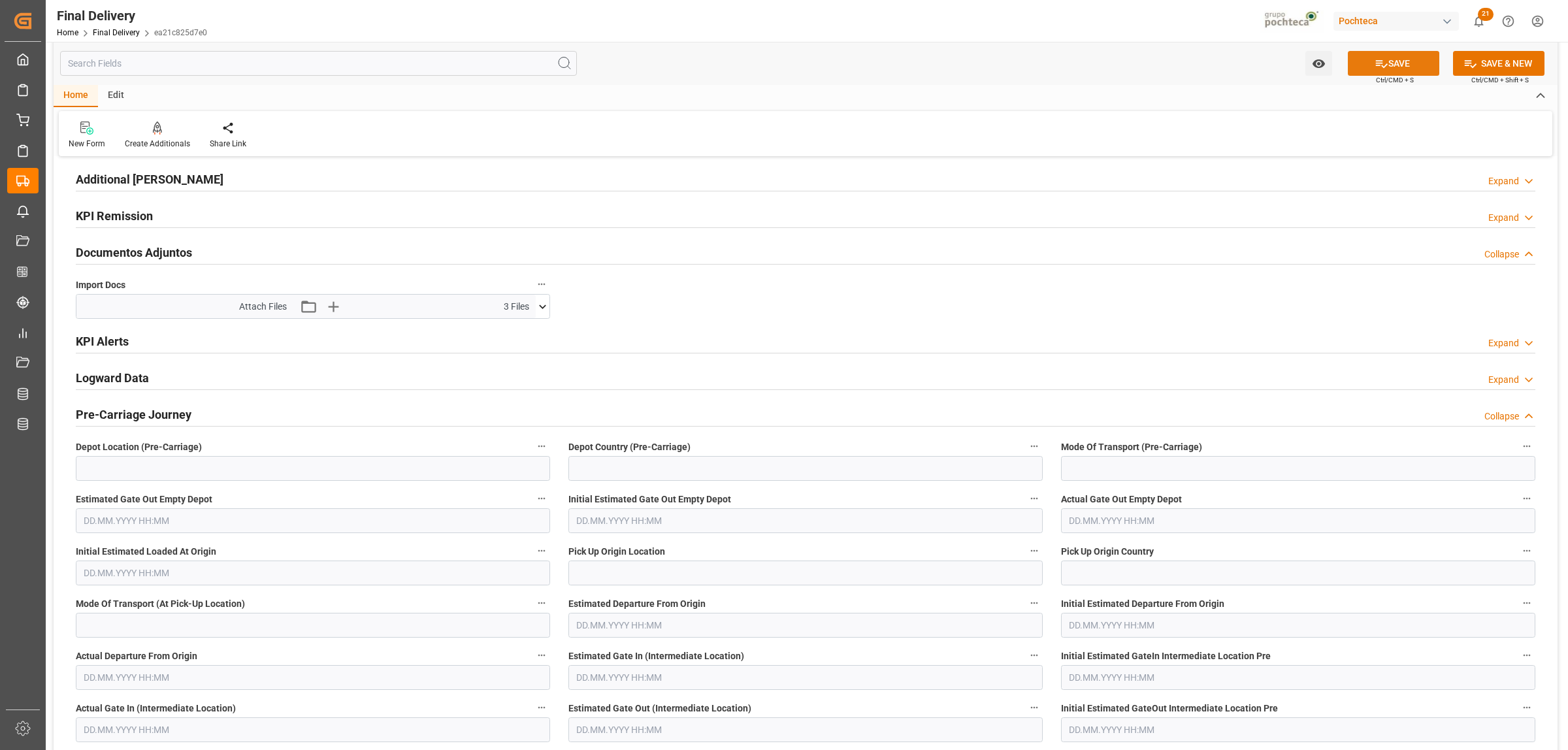
click at [1400, 62] on button "SAVE" at bounding box center [1393, 64] width 92 height 25
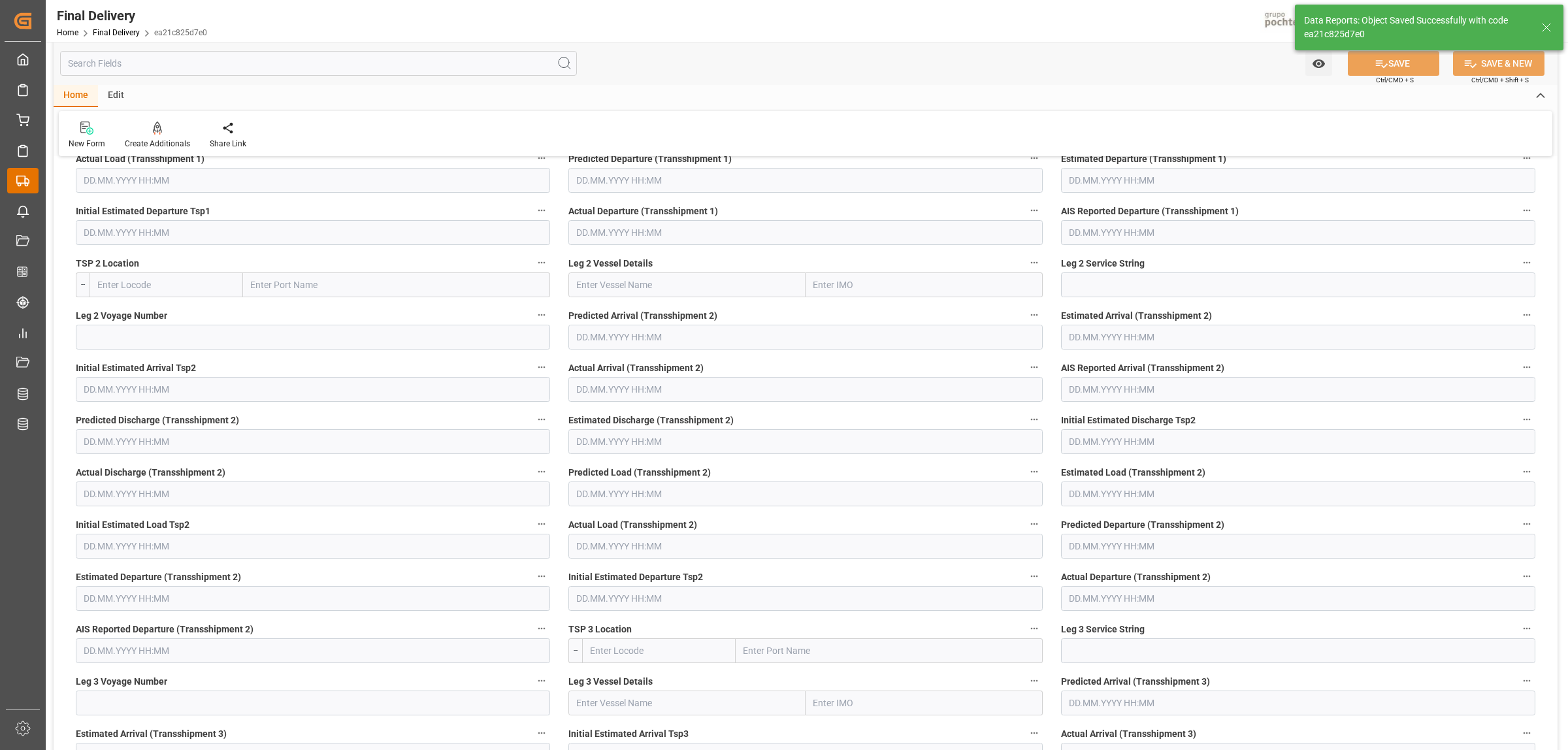
scroll to position [174, 0]
